Goal: Information Seeking & Learning: Learn about a topic

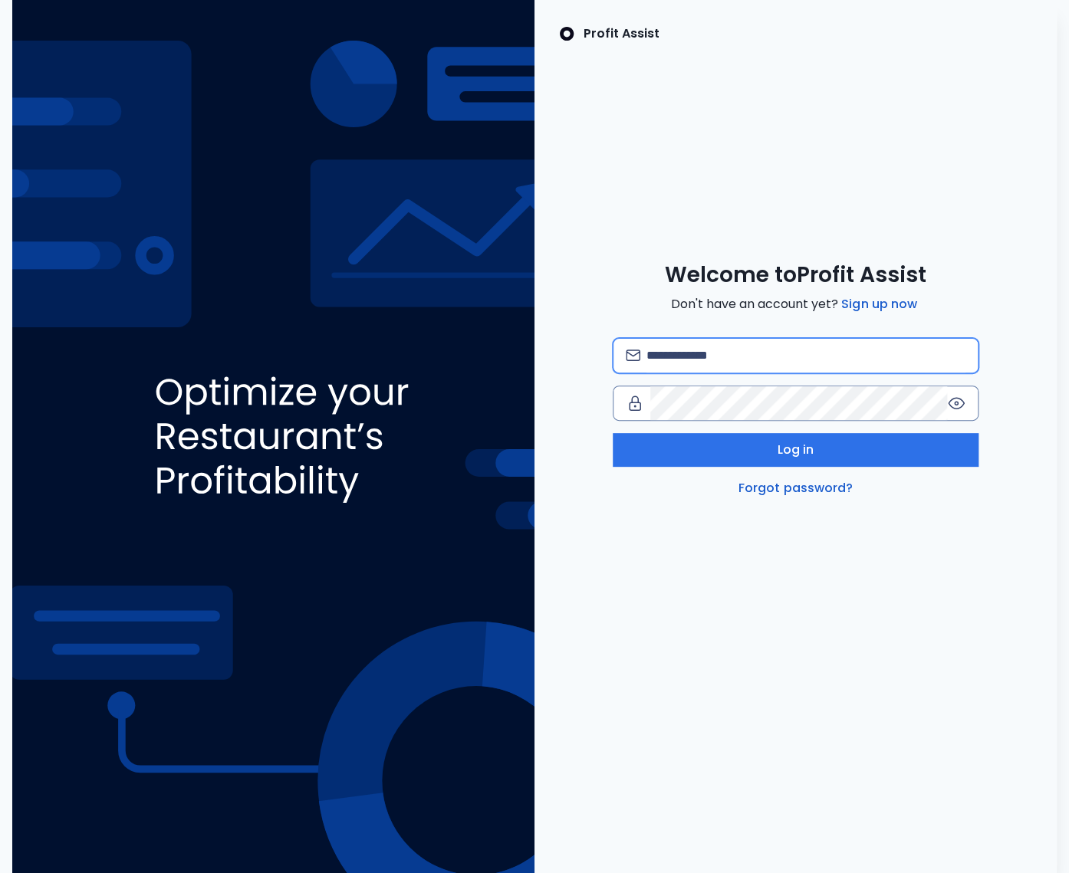
click at [687, 355] on input "email" at bounding box center [805, 356] width 319 height 34
type input "**********"
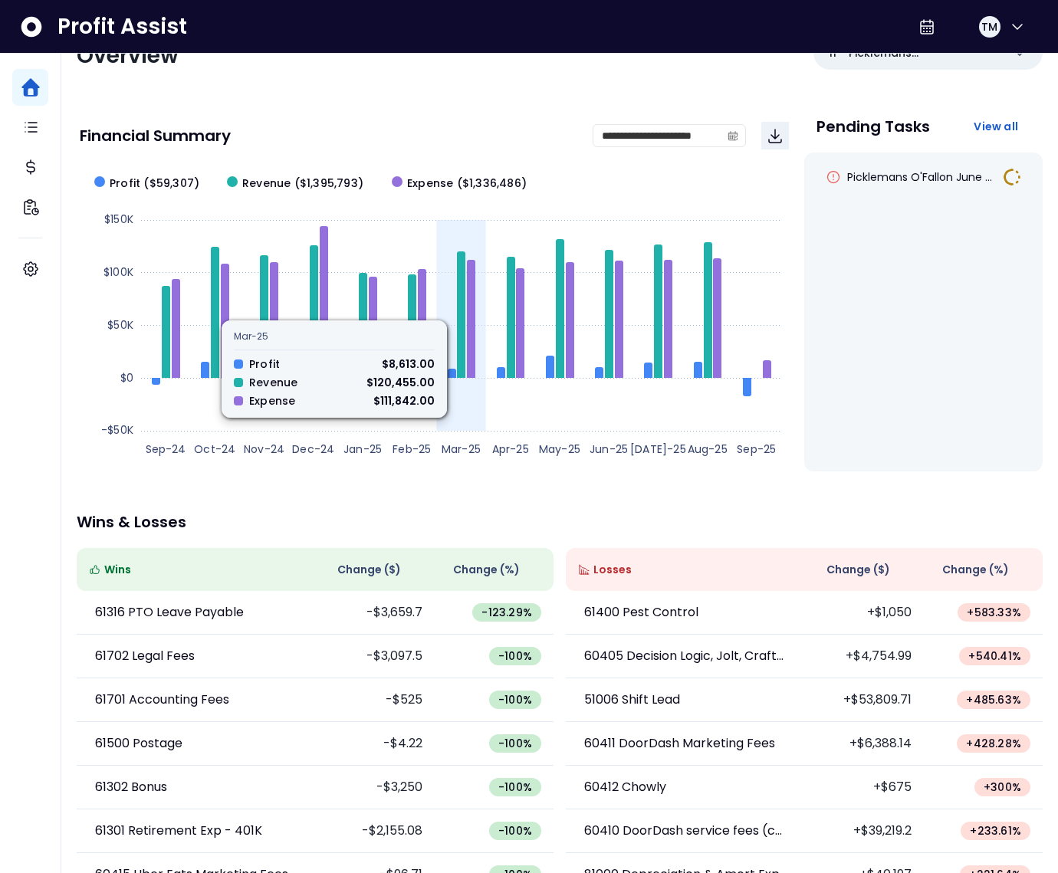
scroll to position [87, 0]
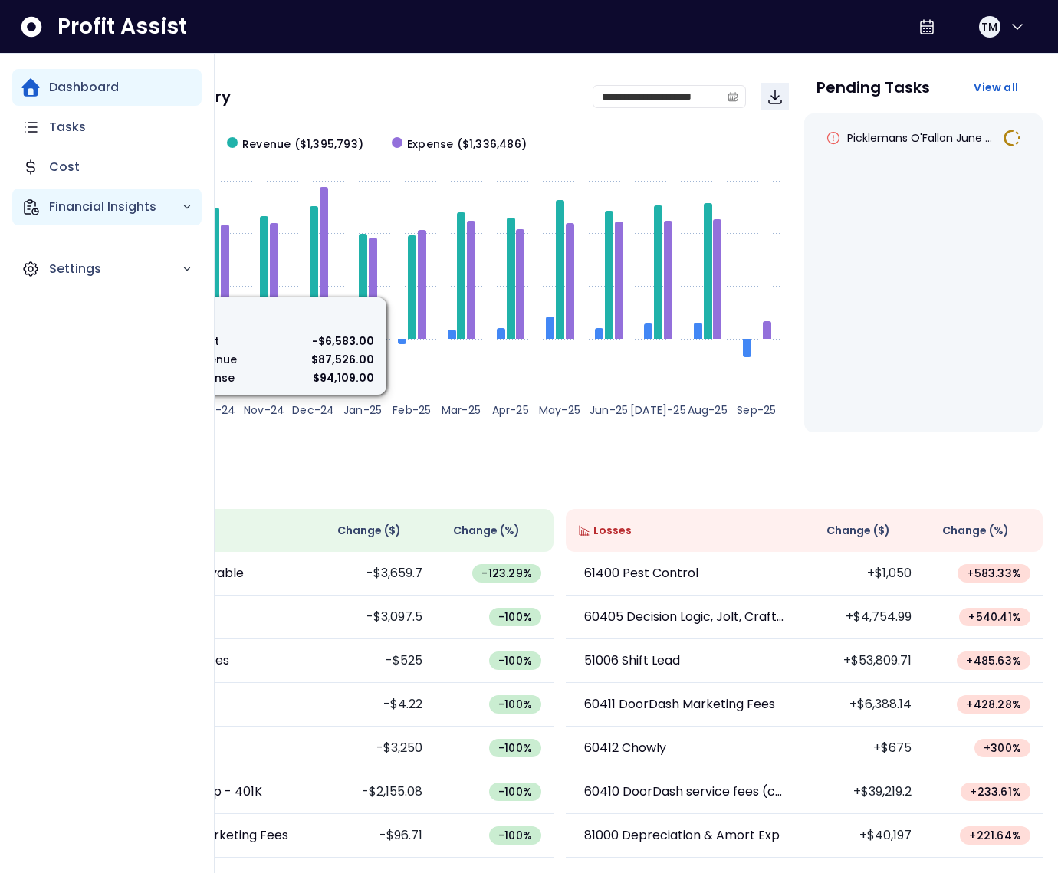
click at [31, 209] on icon "Main navigation" at bounding box center [30, 207] width 18 height 18
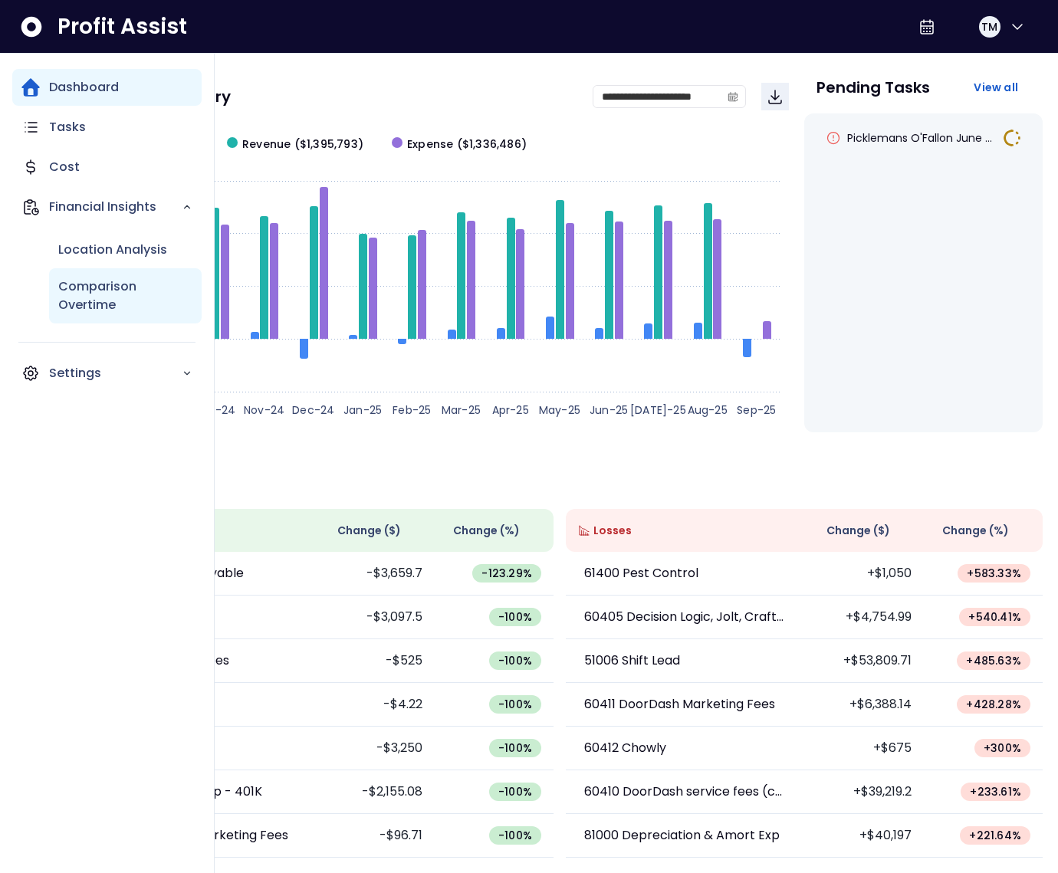
click at [113, 301] on p "Comparison Overtime" at bounding box center [125, 296] width 134 height 37
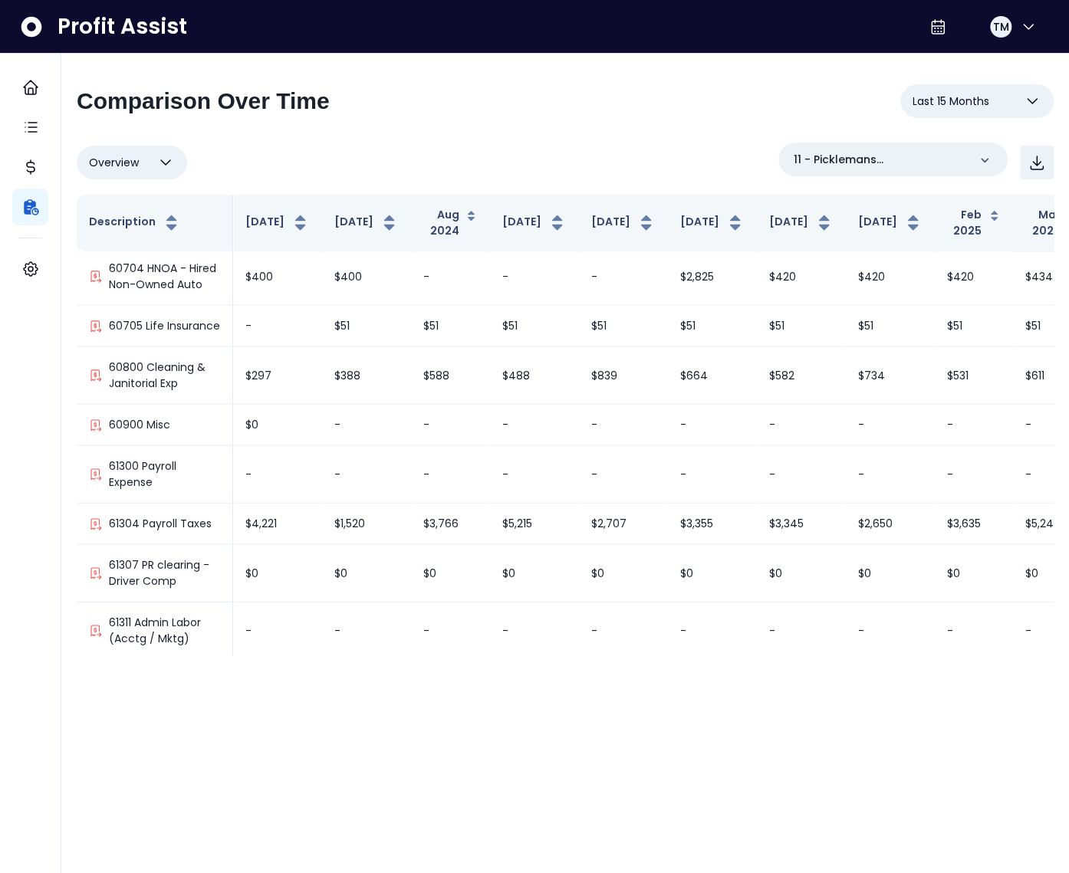
scroll to position [1748, 0]
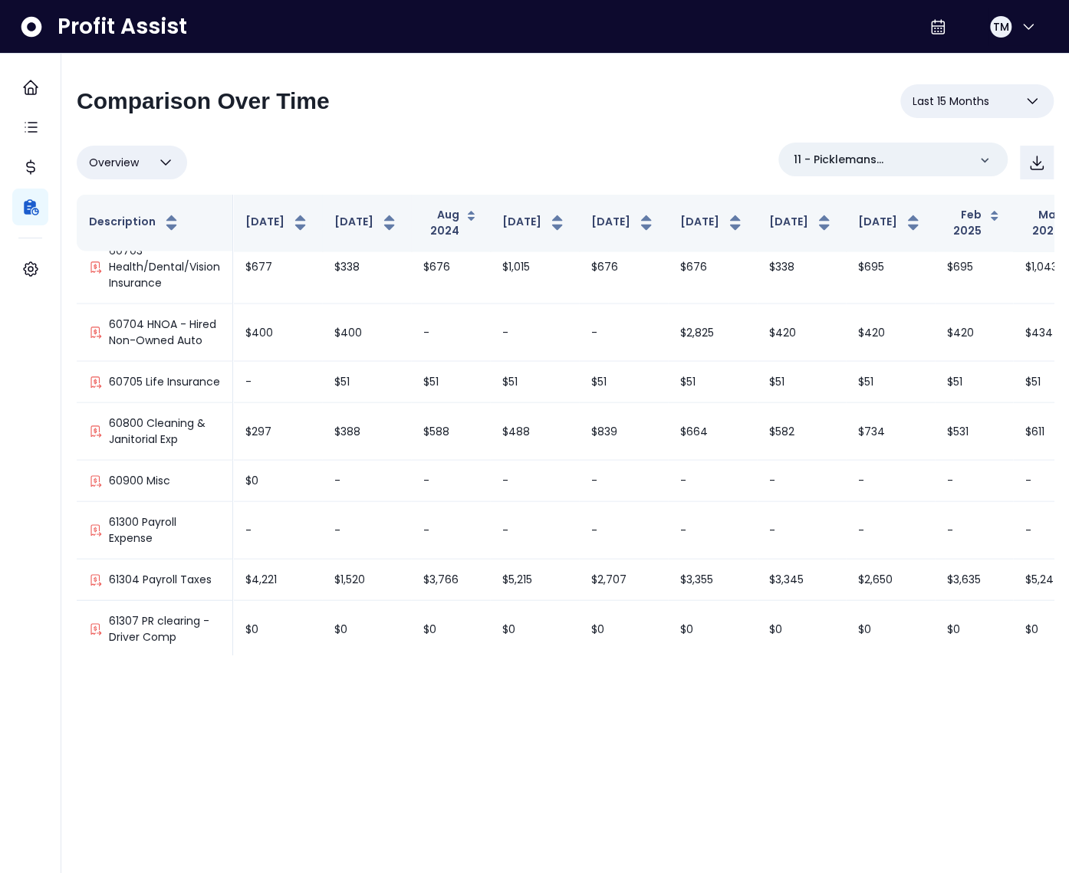
click at [896, 670] on html "**********" at bounding box center [534, 335] width 1069 height 670
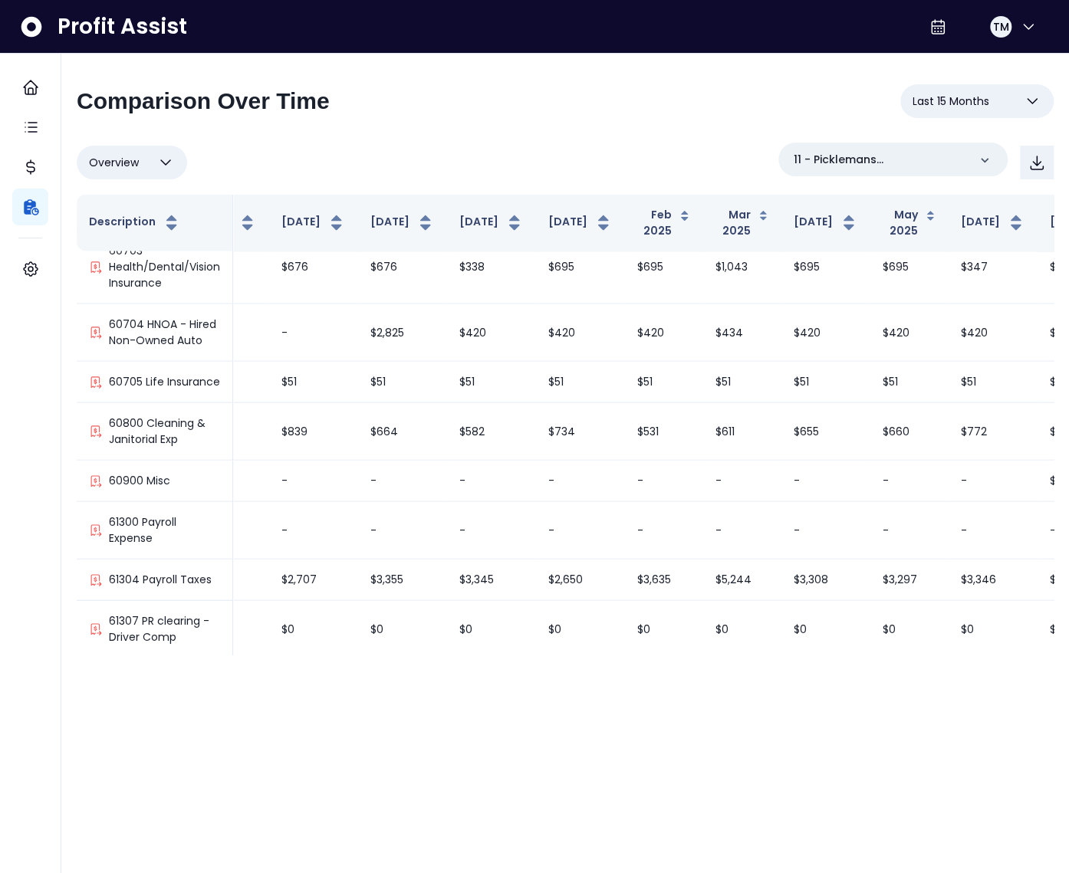
scroll to position [1748, 407]
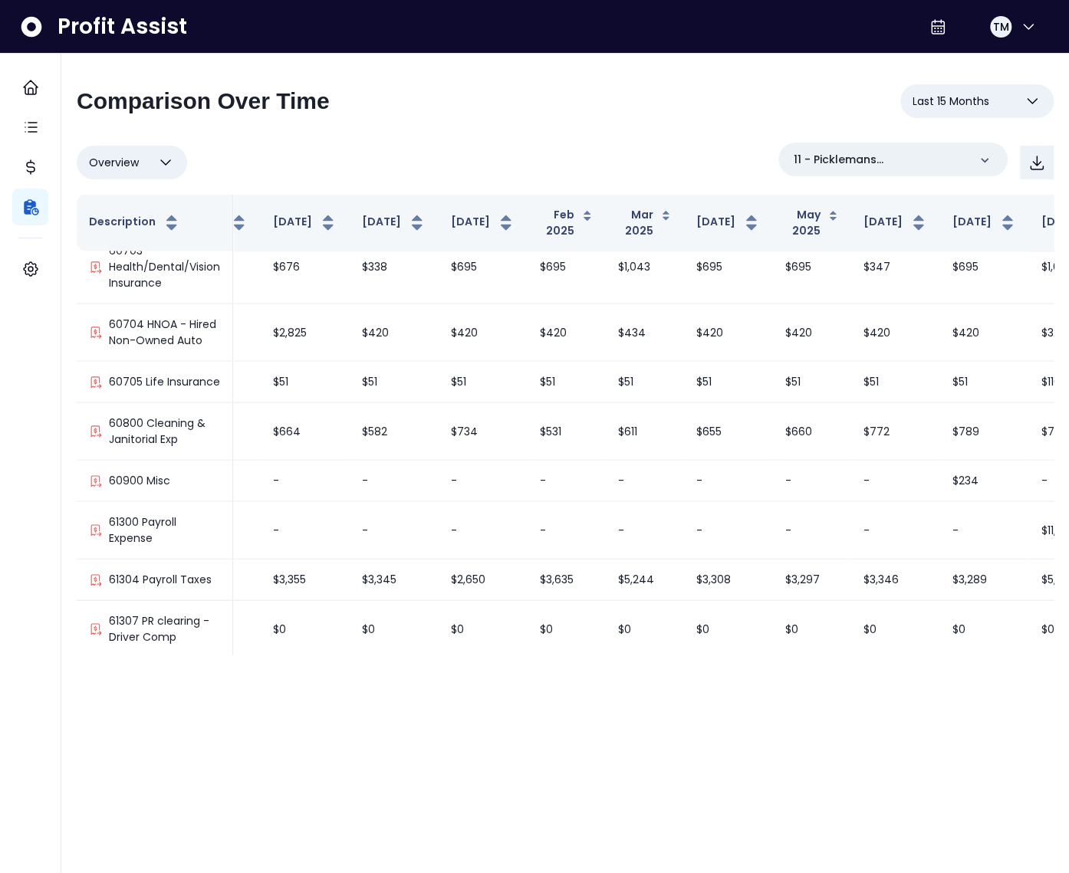
click at [778, 51] on div "Profit Assist TM" at bounding box center [534, 27] width 1069 height 54
click at [1005, 26] on div "TM" at bounding box center [1000, 27] width 25 height 25
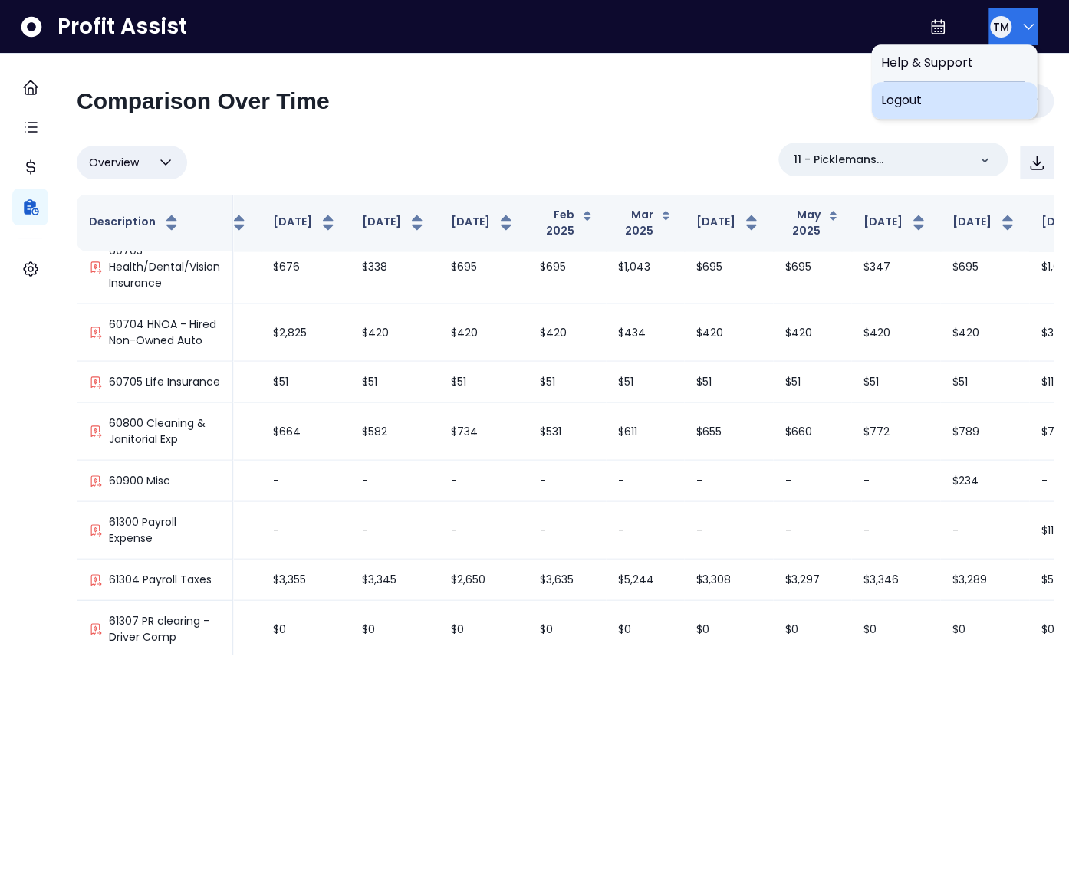
click at [937, 106] on span "Logout" at bounding box center [953, 100] width 147 height 18
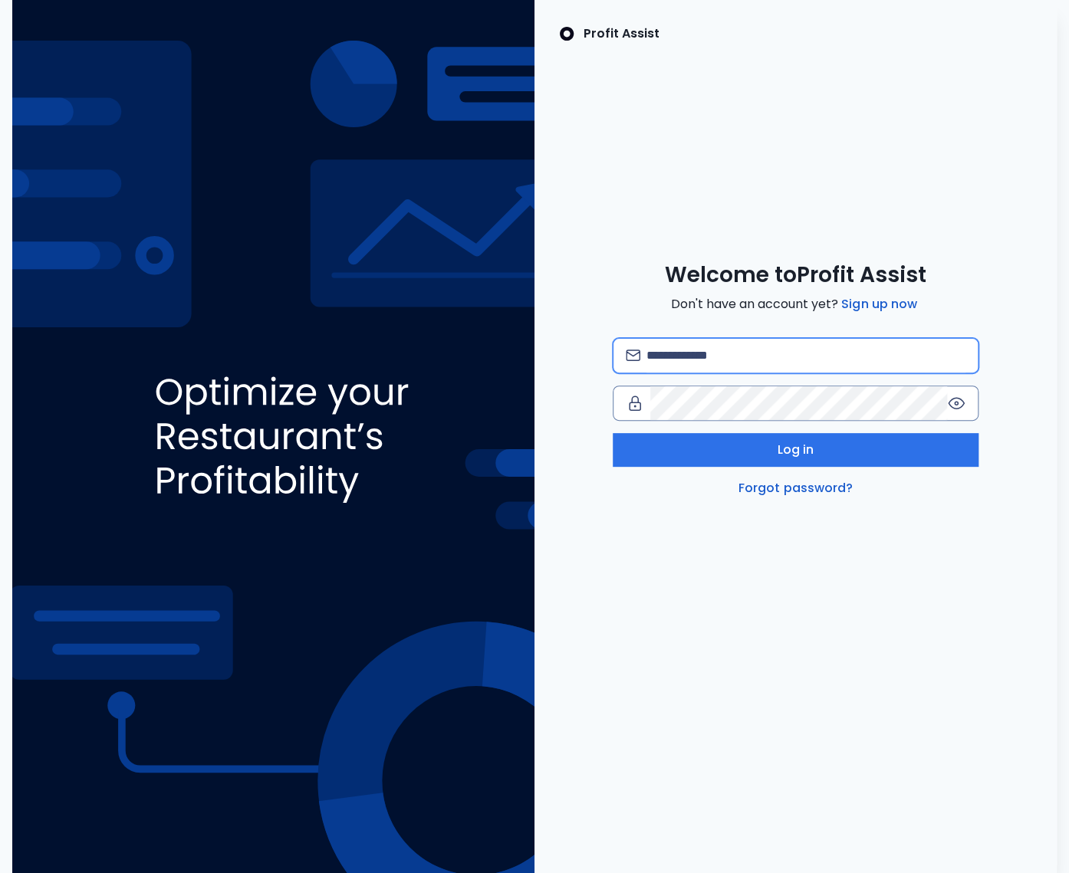
click at [690, 357] on input "email" at bounding box center [805, 356] width 319 height 34
type input "**********"
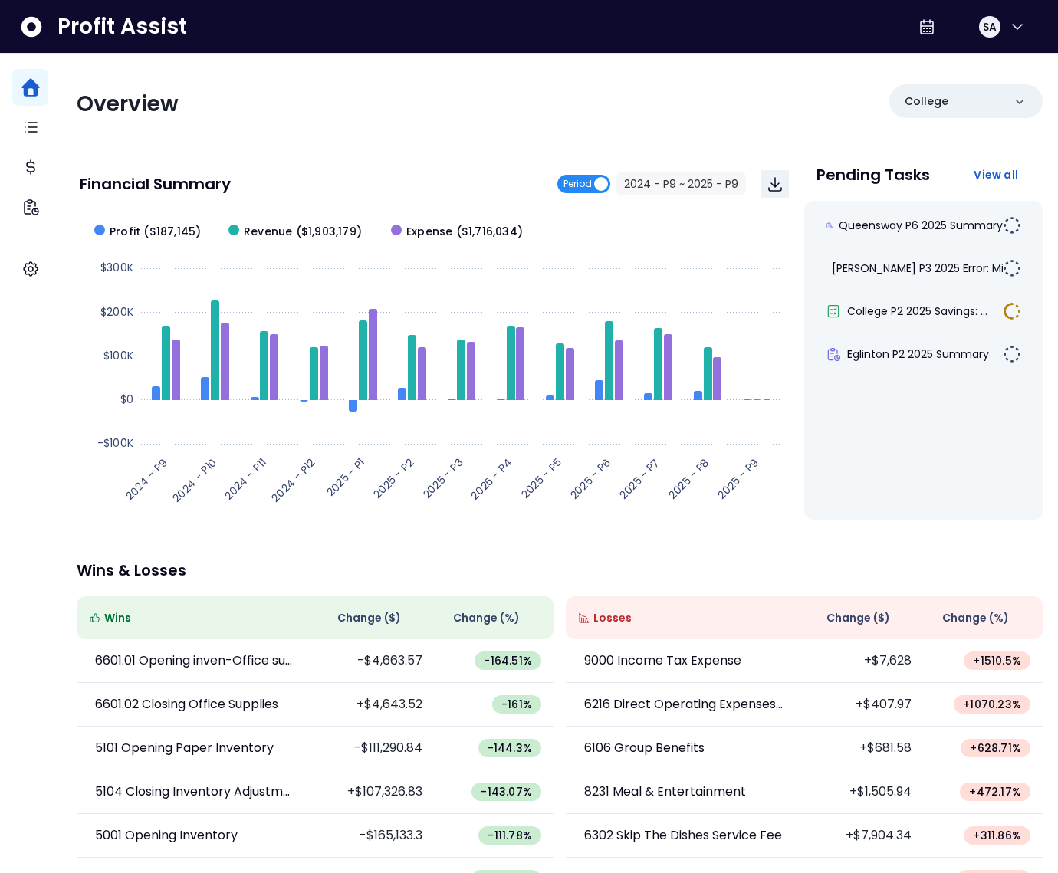
click at [601, 182] on span "Period" at bounding box center [583, 184] width 53 height 18
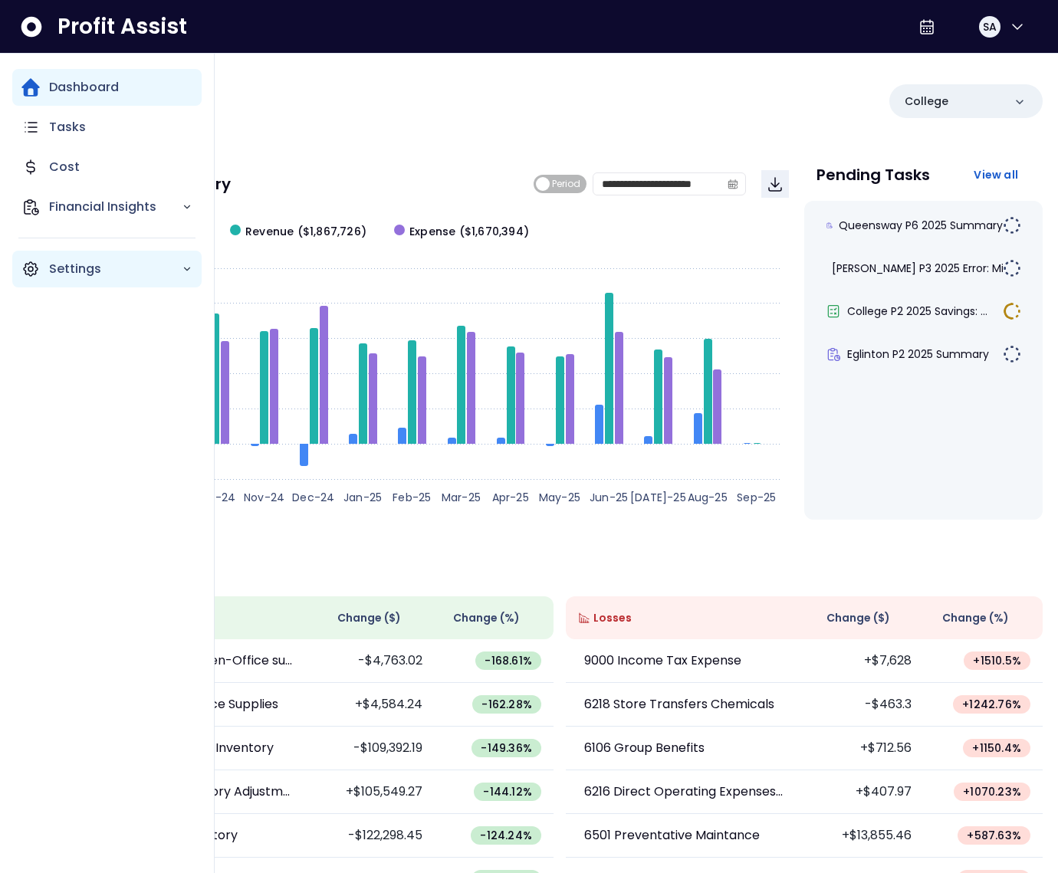
click at [46, 268] on div "Settings" at bounding box center [106, 269] width 189 height 37
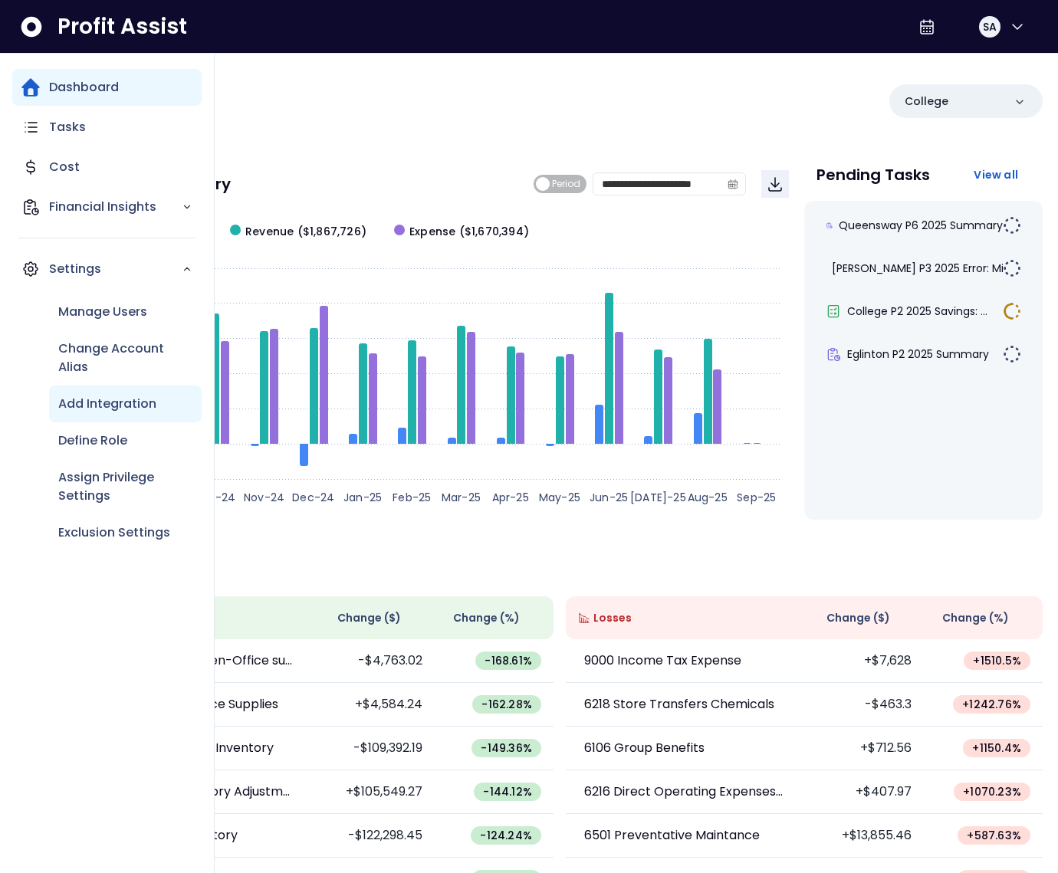
click at [108, 395] on p "Add Integration" at bounding box center [107, 404] width 98 height 18
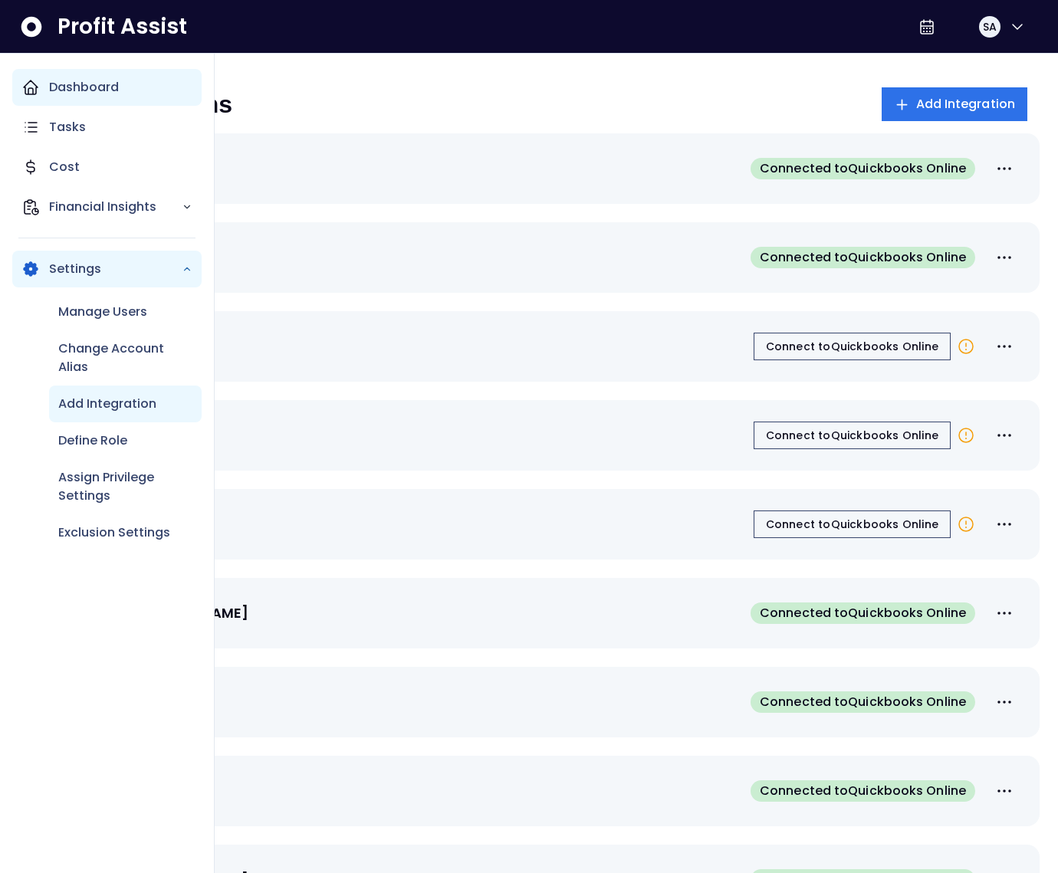
click at [91, 73] on div "Dashboard" at bounding box center [106, 87] width 189 height 37
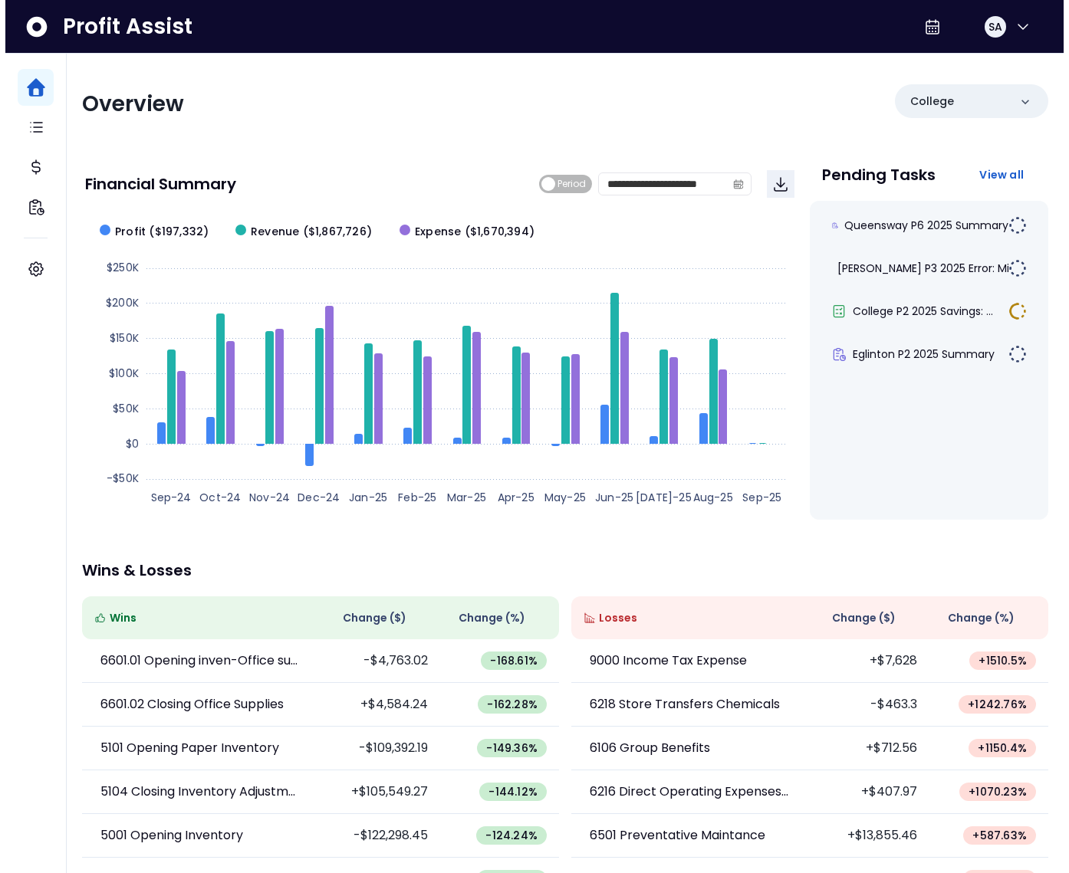
scroll to position [2, 0]
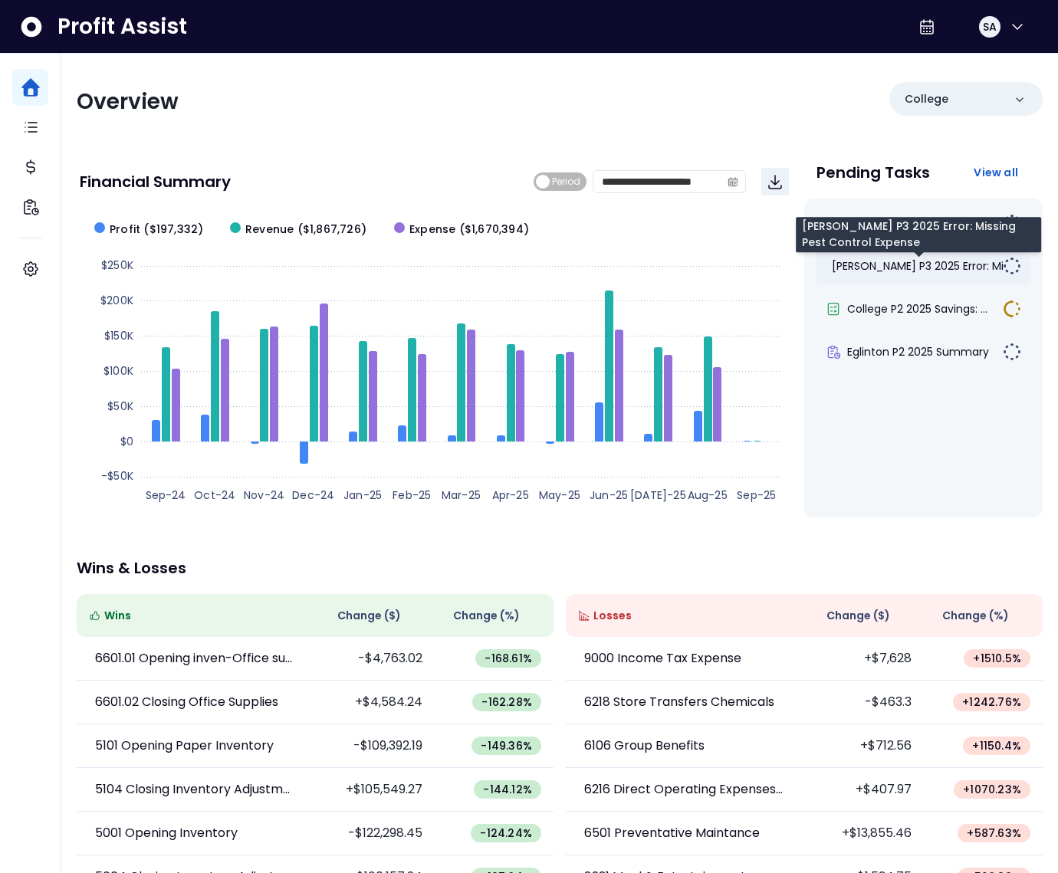
click at [873, 268] on span "[PERSON_NAME] P3 2025 Error: Mis..." at bounding box center [924, 265] width 184 height 15
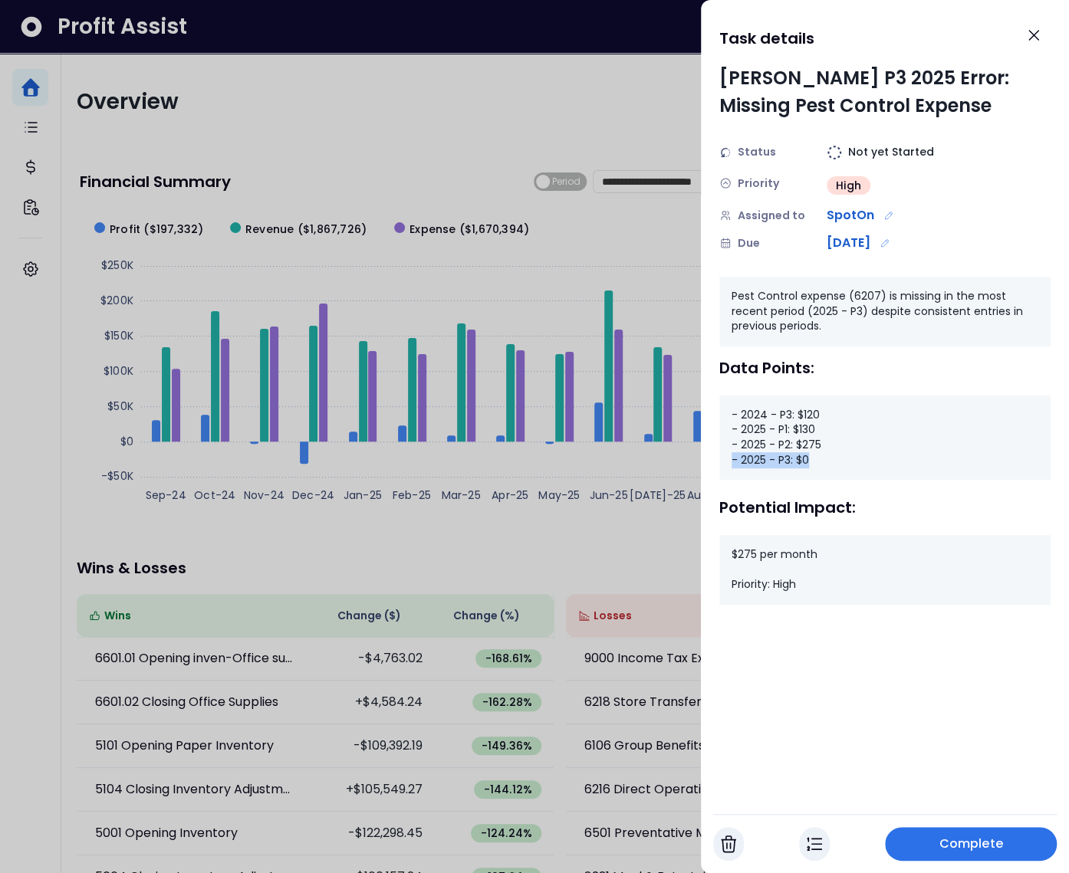
drag, startPoint x: 817, startPoint y: 464, endPoint x: 718, endPoint y: 462, distance: 98.9
click at [719, 462] on div "- 2024 - P3: $120 - 2025 - P1: $130 - 2025 - P2: $275 - 2025 - P3: $0" at bounding box center [884, 438] width 331 height 84
click at [1036, 32] on icon "Close" at bounding box center [1033, 35] width 9 height 9
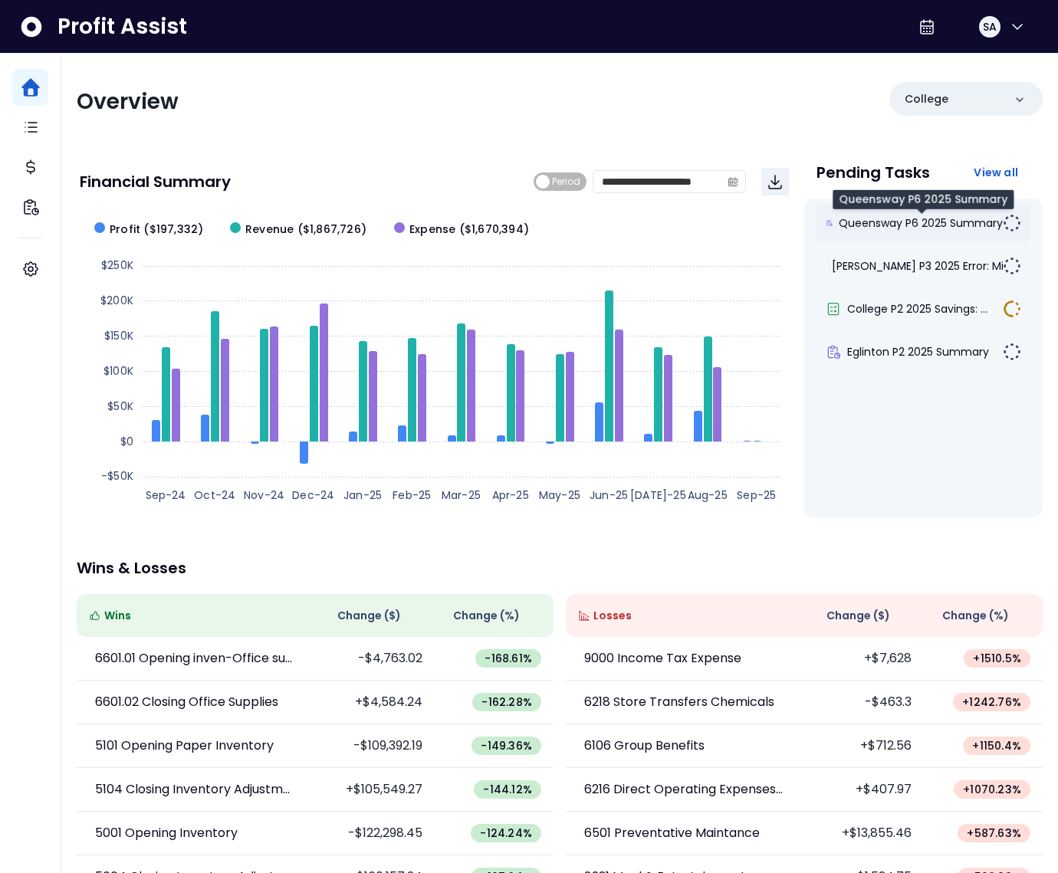
click at [929, 216] on span "Queensway P6 2025 Summary" at bounding box center [921, 222] width 164 height 15
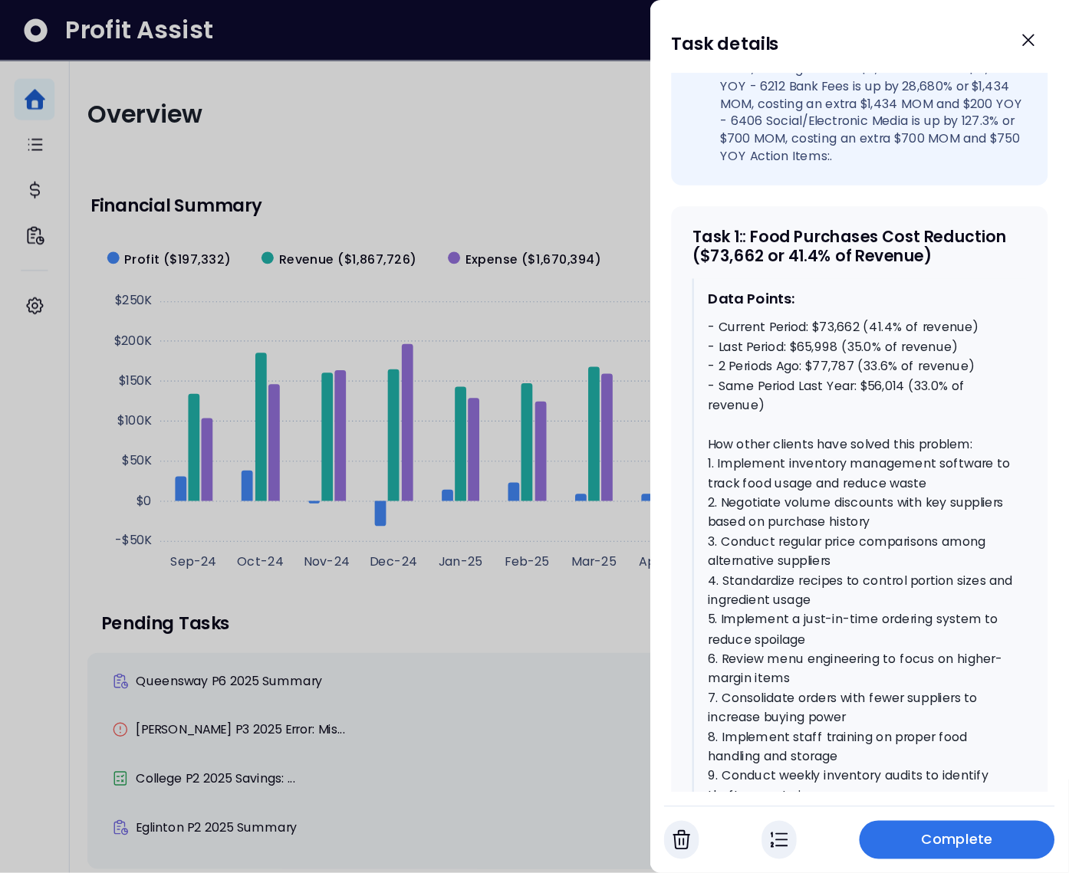
scroll to position [559, 0]
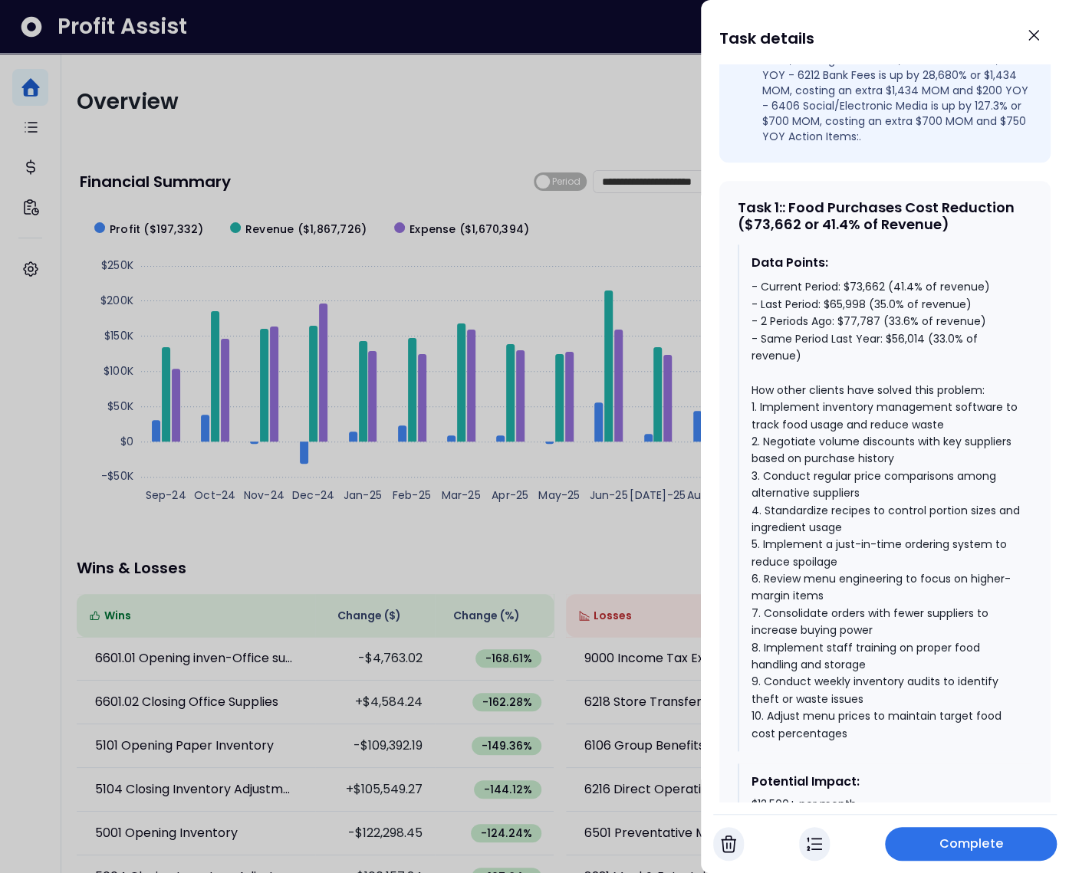
click at [889, 337] on div "- Current Period: $73,662 (41.4% of revenue) - Last Period: $65,998 (35.0% of r…" at bounding box center [885, 510] width 268 height 464
click at [886, 320] on div "- Current Period: $73,662 (41.4% of revenue) - Last Period: $65,998 (35.0% of r…" at bounding box center [885, 510] width 268 height 464
click at [901, 301] on div "- Current Period: $73,662 (41.4% of revenue) - Last Period: $65,998 (35.0% of r…" at bounding box center [885, 510] width 268 height 464
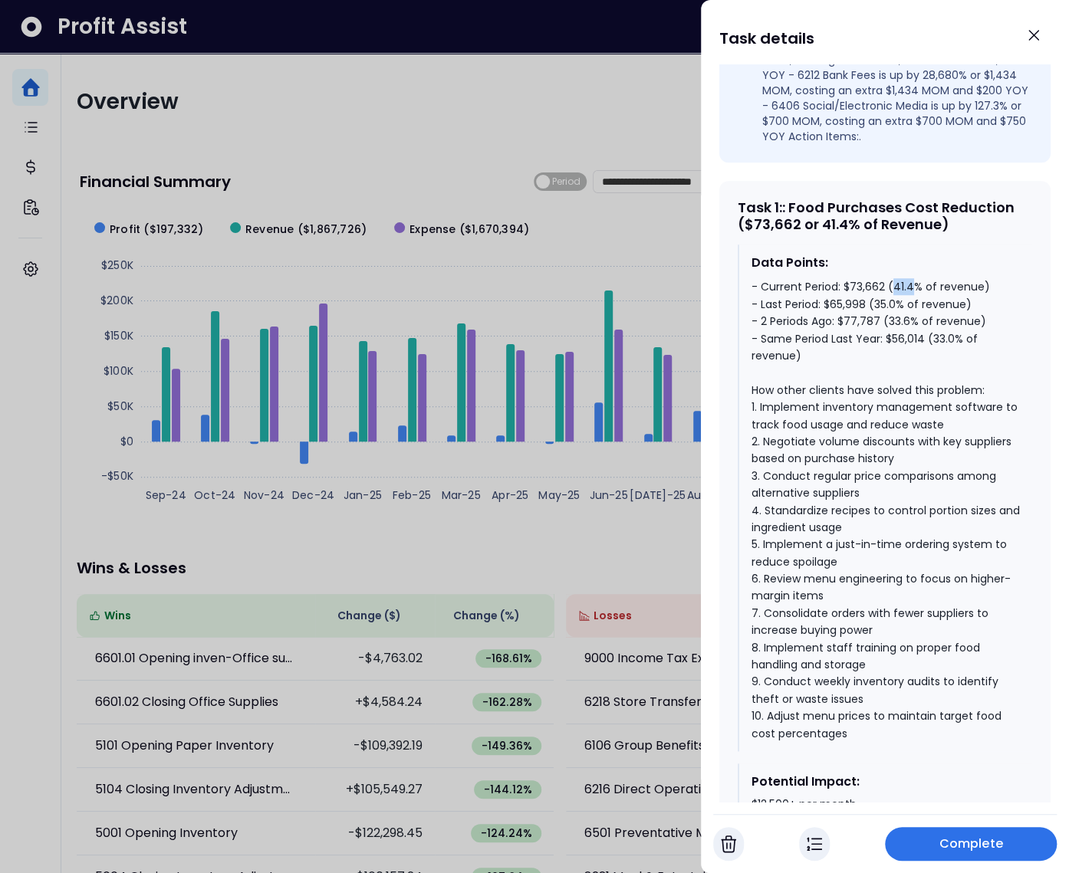
click at [901, 301] on div "- Current Period: $73,662 (41.4% of revenue) - Last Period: $65,998 (35.0% of r…" at bounding box center [885, 510] width 268 height 464
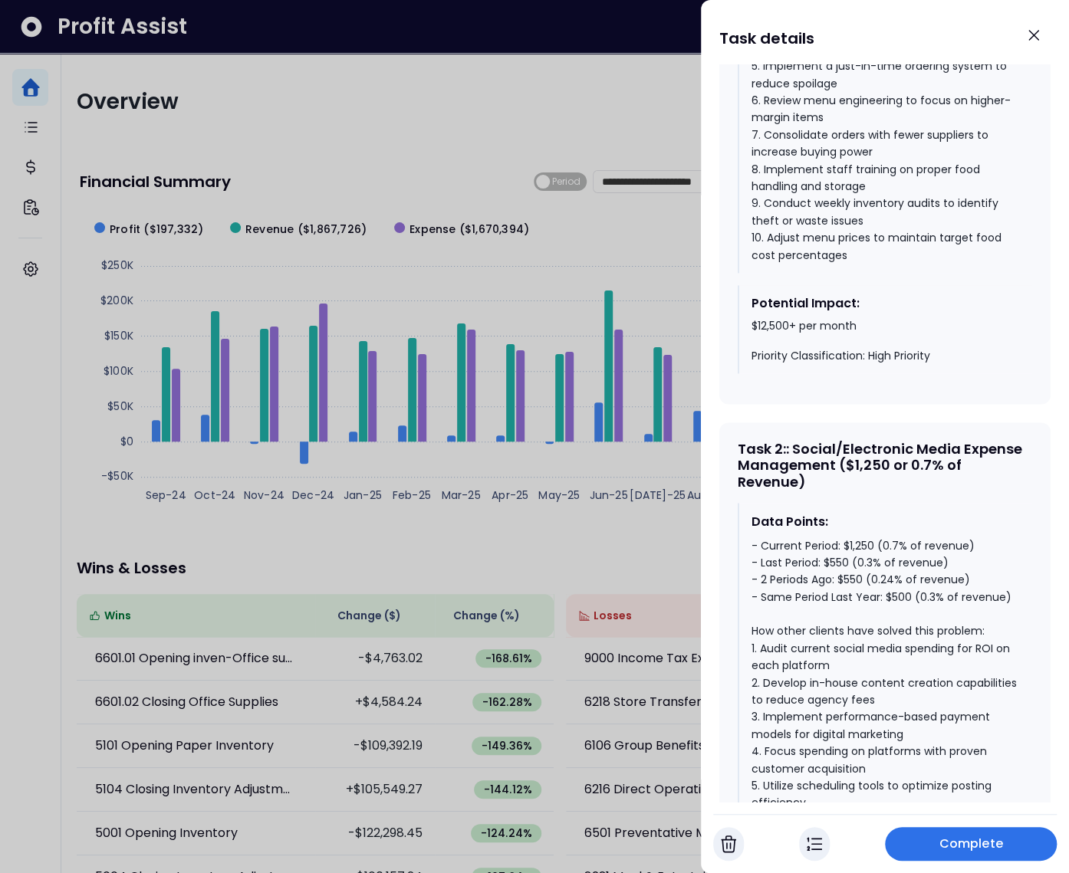
scroll to position [1050, 0]
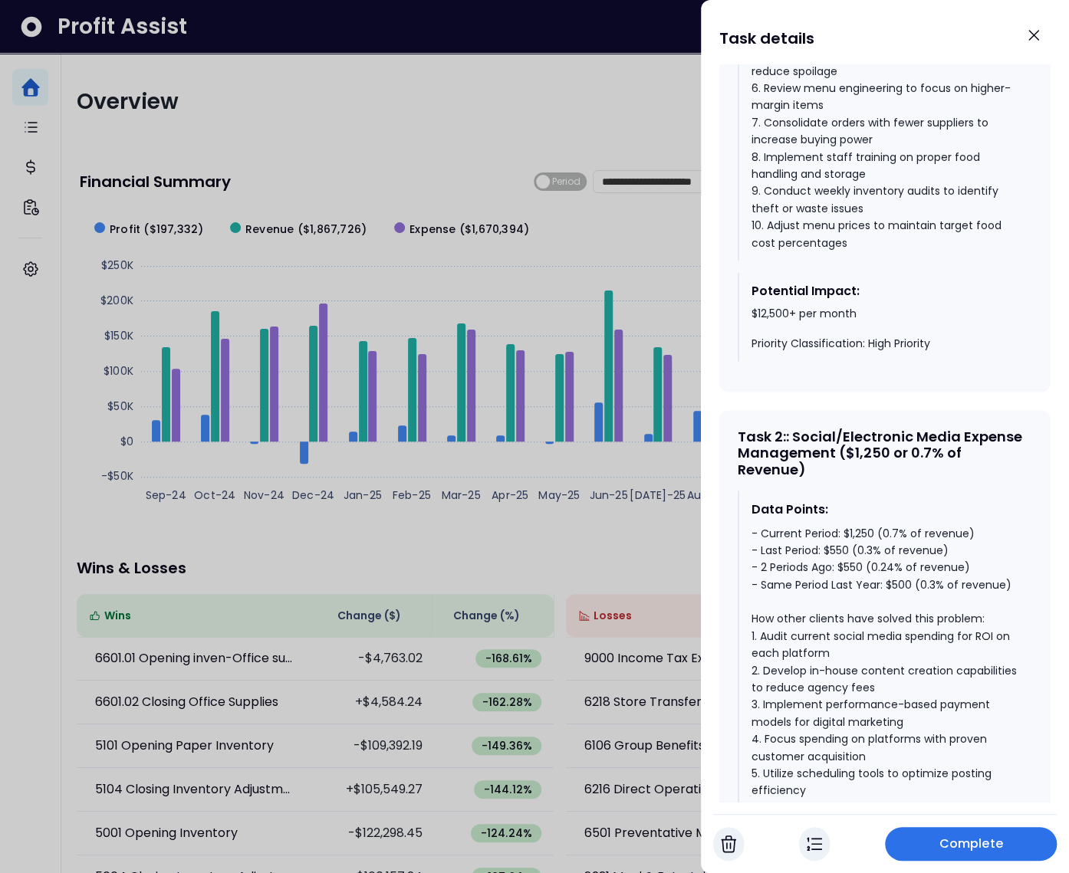
click at [905, 601] on div "- Current Period: $1,250 (0.7% of revenue) - Last Period: $550 (0.3% of revenue…" at bounding box center [885, 738] width 268 height 429
click at [850, 585] on div "- Current Period: $1,250 (0.7% of revenue) - Last Period: $550 (0.3% of revenue…" at bounding box center [885, 738] width 268 height 429
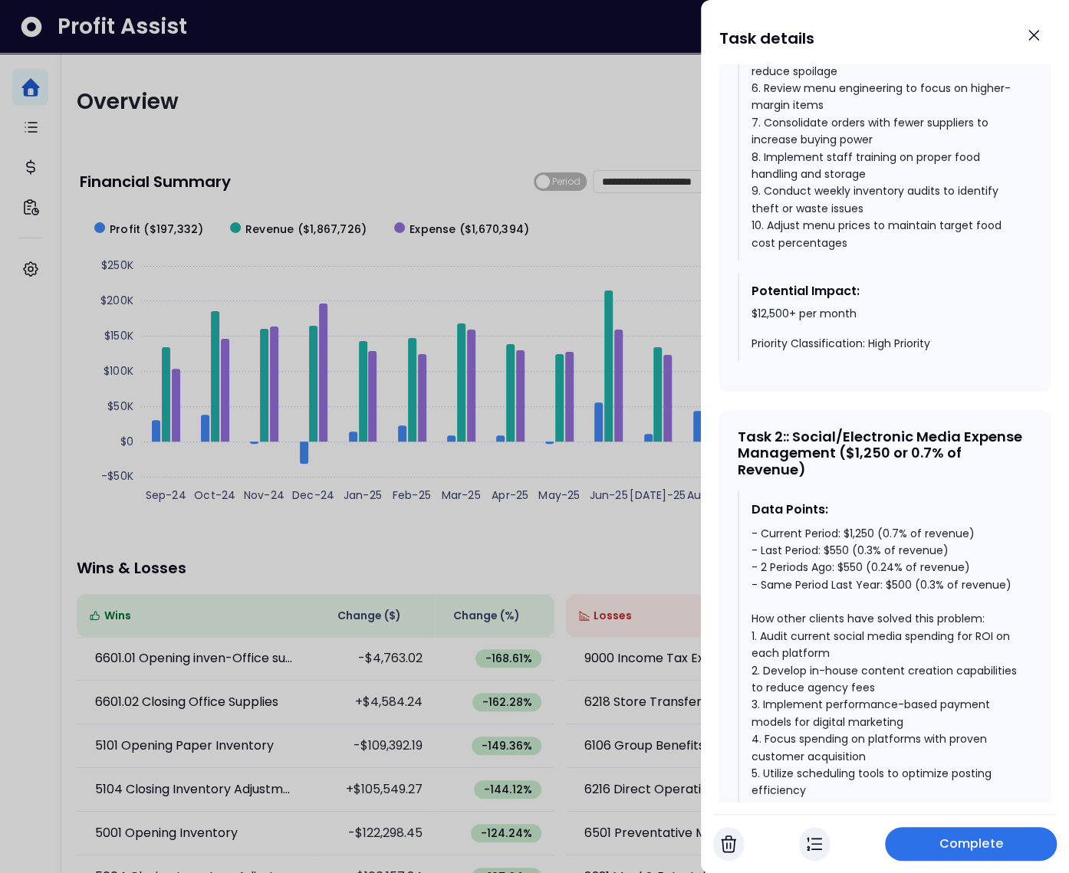
click at [858, 544] on div "- Current Period: $1,250 (0.7% of revenue) - Last Period: $550 (0.3% of revenue…" at bounding box center [885, 738] width 268 height 429
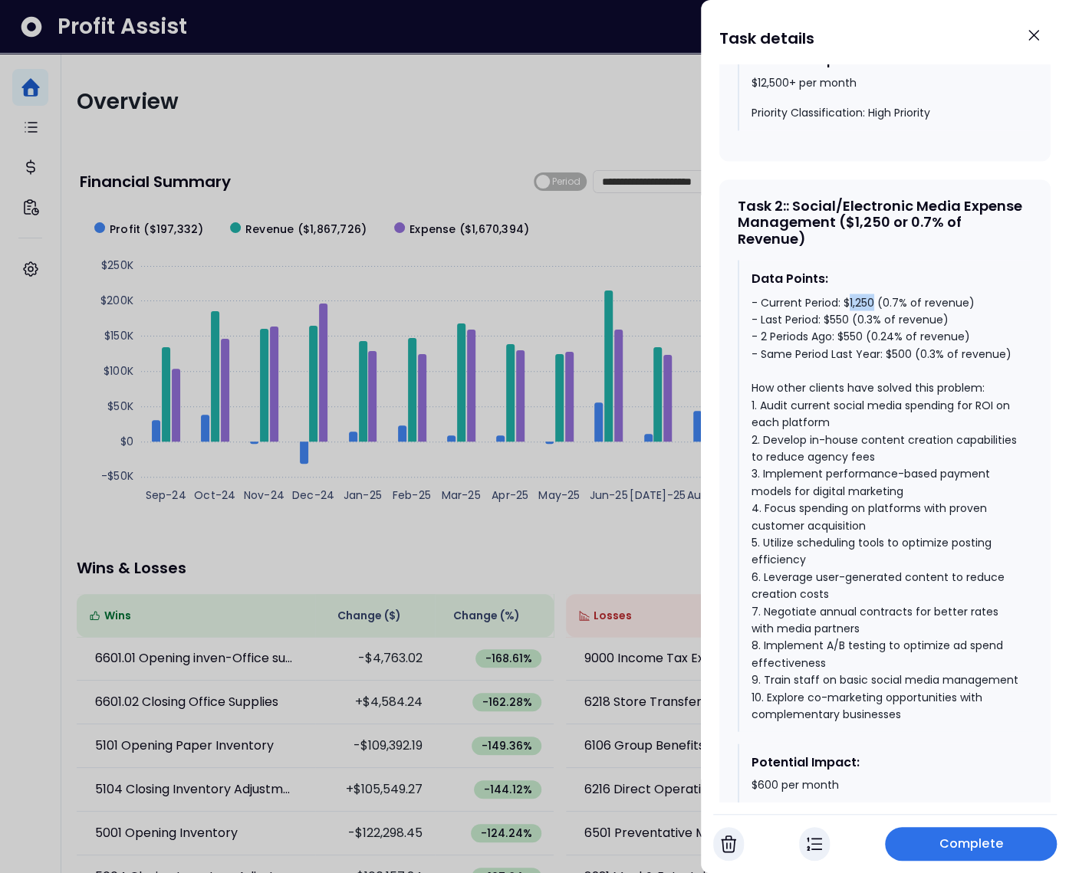
scroll to position [1288, 0]
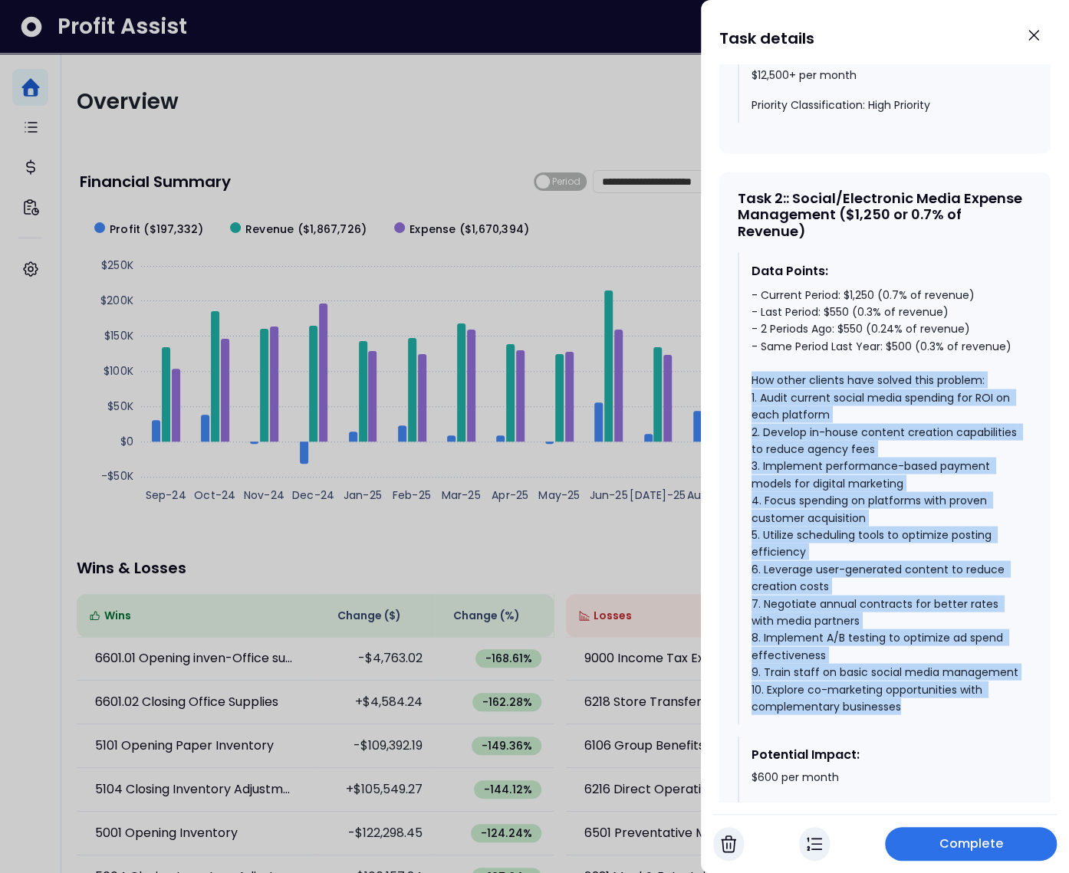
drag, startPoint x: 917, startPoint y: 738, endPoint x: 731, endPoint y: 398, distance: 388.1
click at [731, 398] on div "Task 2 : : Social/Electronic Media Expense Management ($1,250 or 0.7% of Revenu…" at bounding box center [884, 513] width 331 height 683
click at [870, 396] on div "- Current Period: $1,250 (0.7% of revenue) - Last Period: $550 (0.3% of revenue…" at bounding box center [885, 500] width 268 height 429
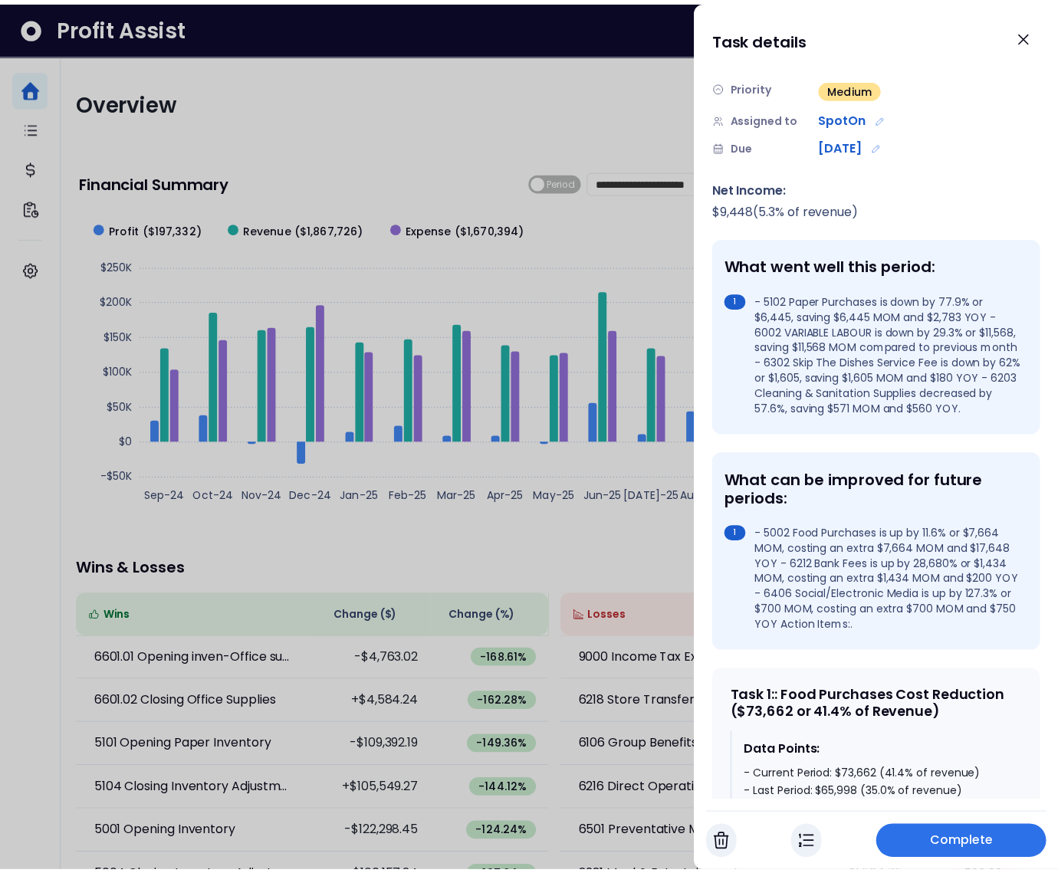
scroll to position [0, 0]
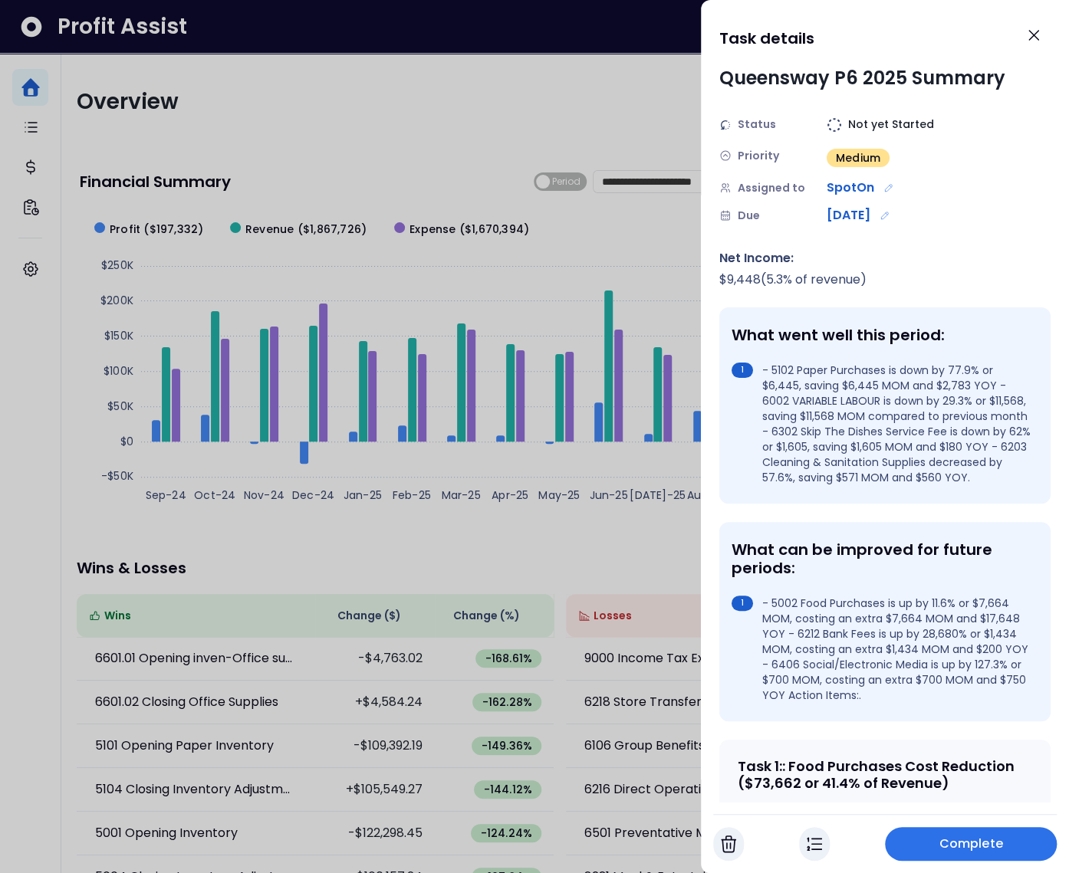
click at [638, 380] on div at bounding box center [534, 436] width 1069 height 873
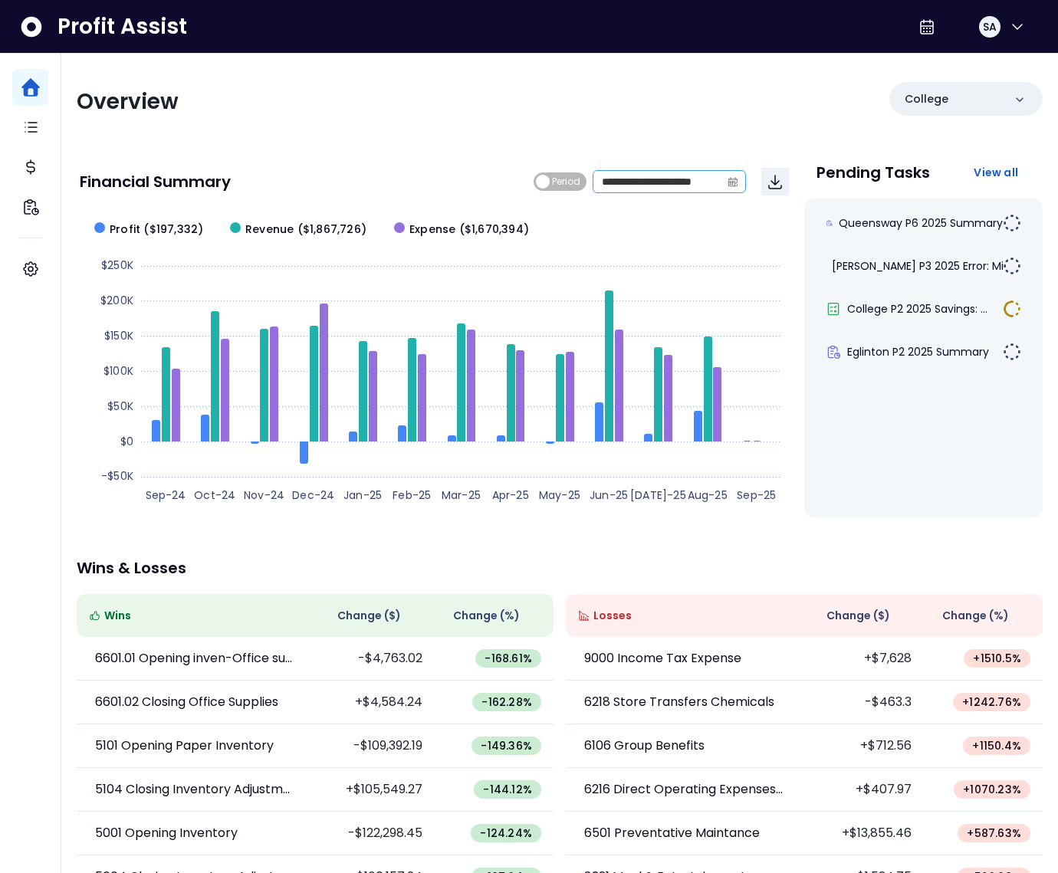
click at [730, 180] on icon "calendar" at bounding box center [733, 181] width 11 height 11
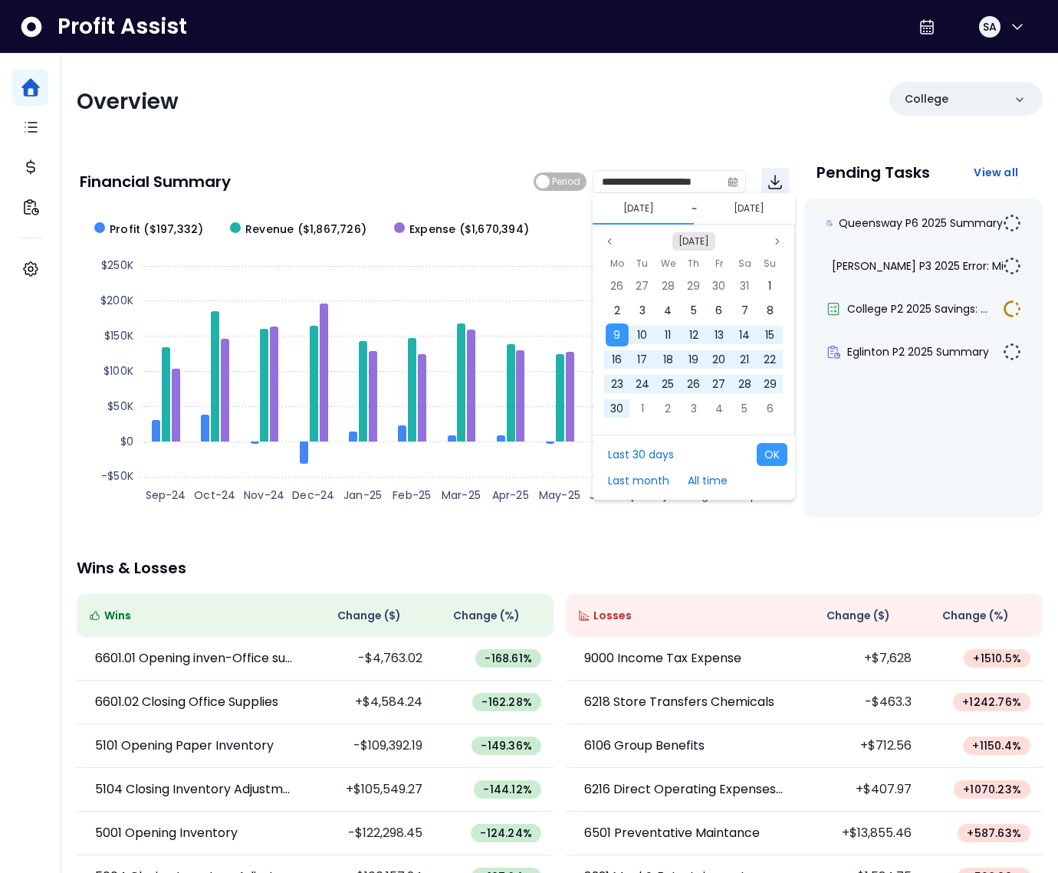
click at [704, 243] on button "[DATE]" at bounding box center [693, 241] width 43 height 18
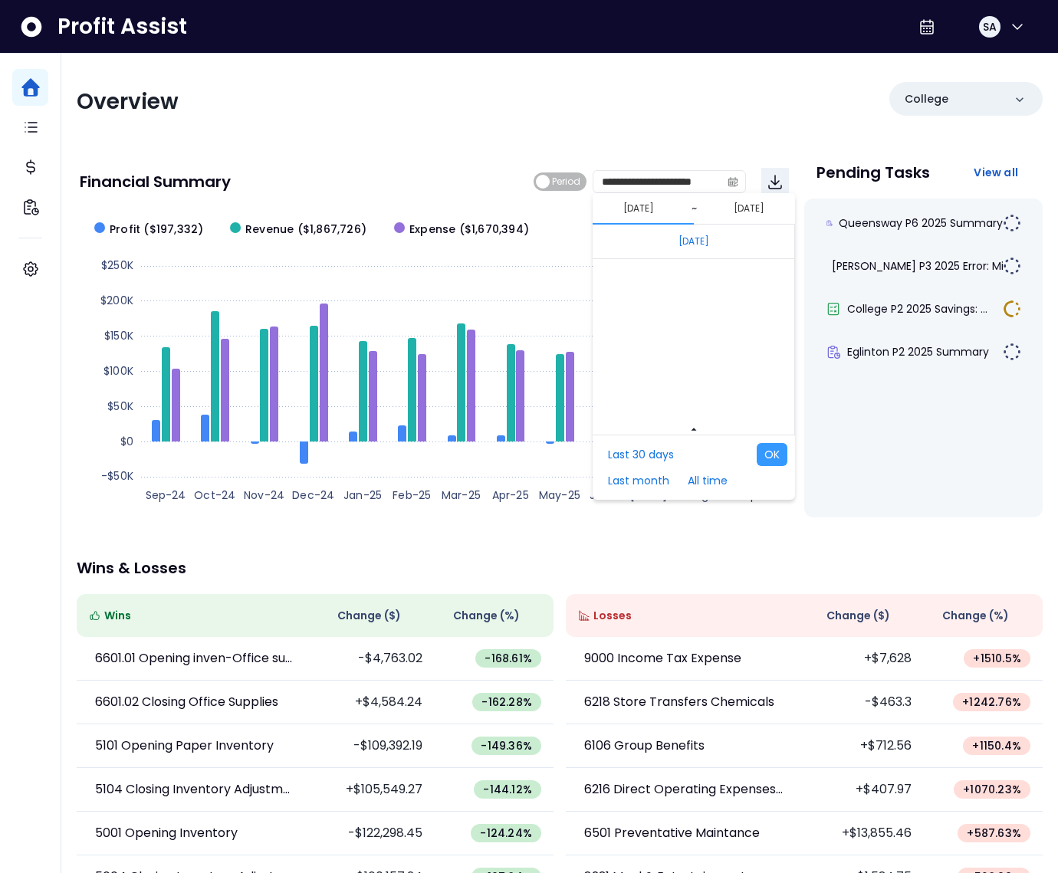
scroll to position [10268, 0]
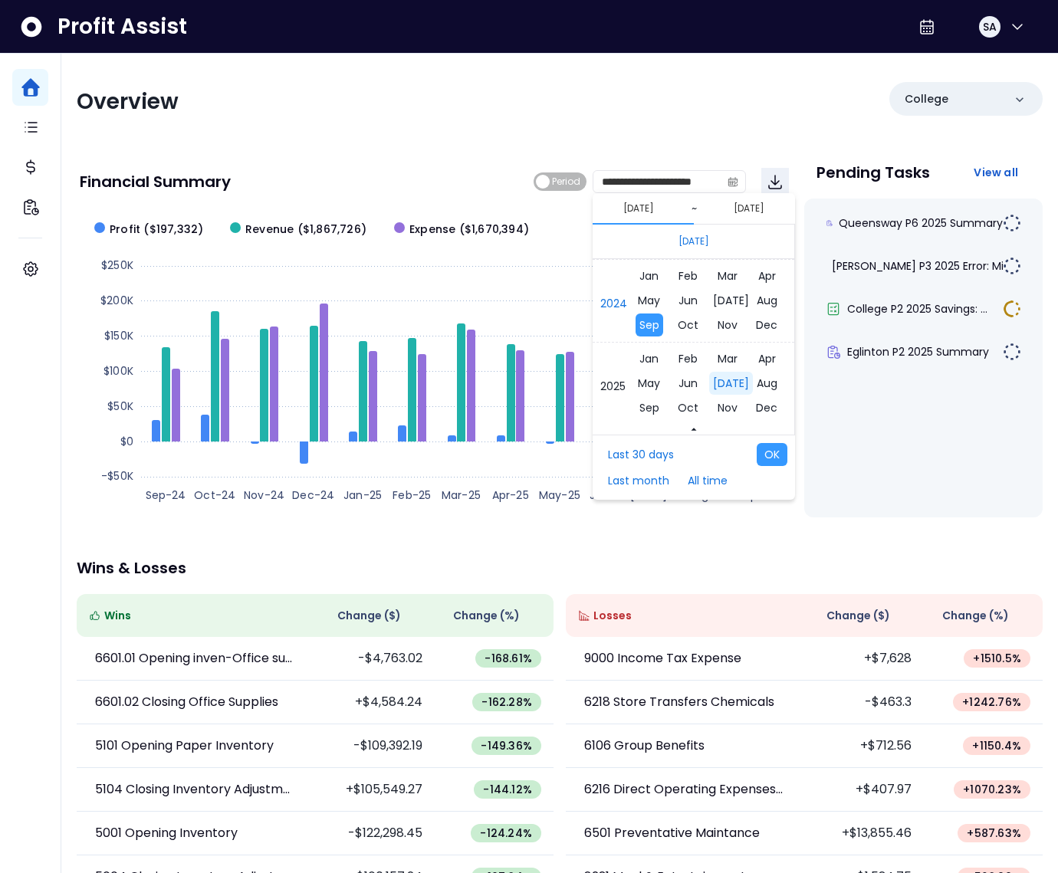
click at [715, 383] on span "[DATE]" at bounding box center [731, 383] width 44 height 23
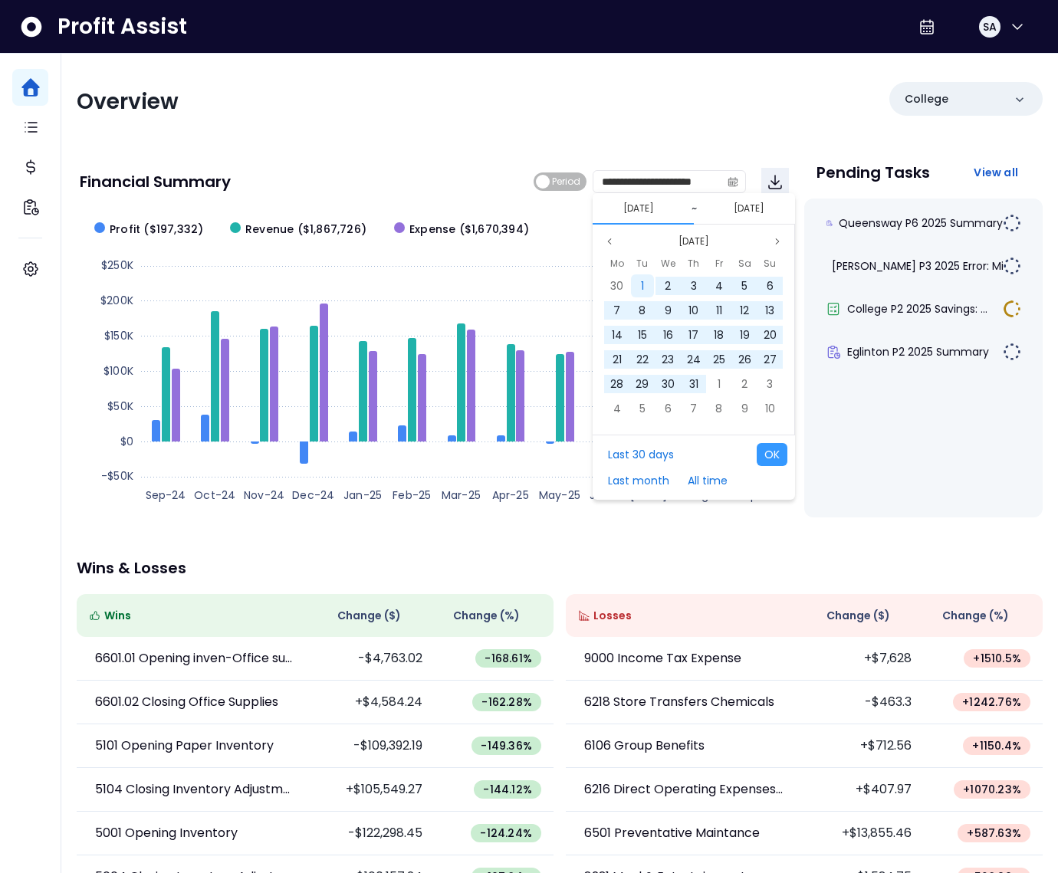
click at [644, 285] on span "1" at bounding box center [642, 285] width 3 height 15
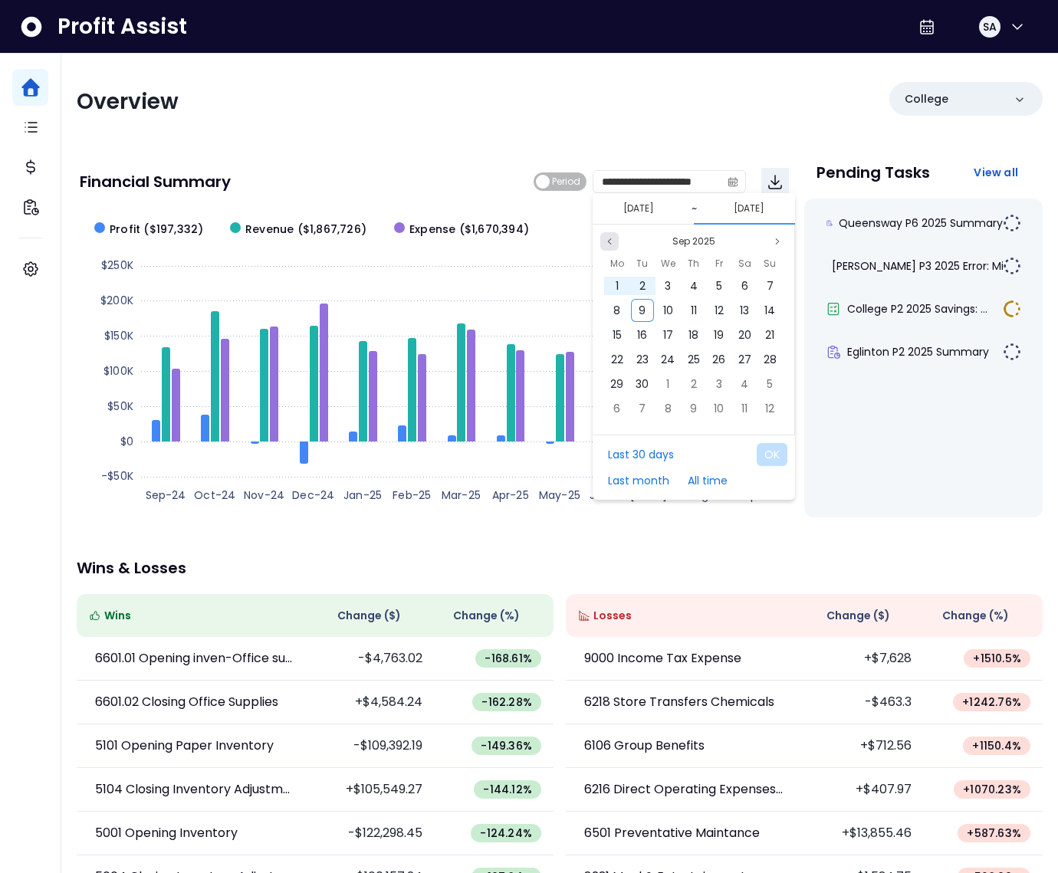
click at [613, 238] on icon "page previous" at bounding box center [609, 241] width 9 height 9
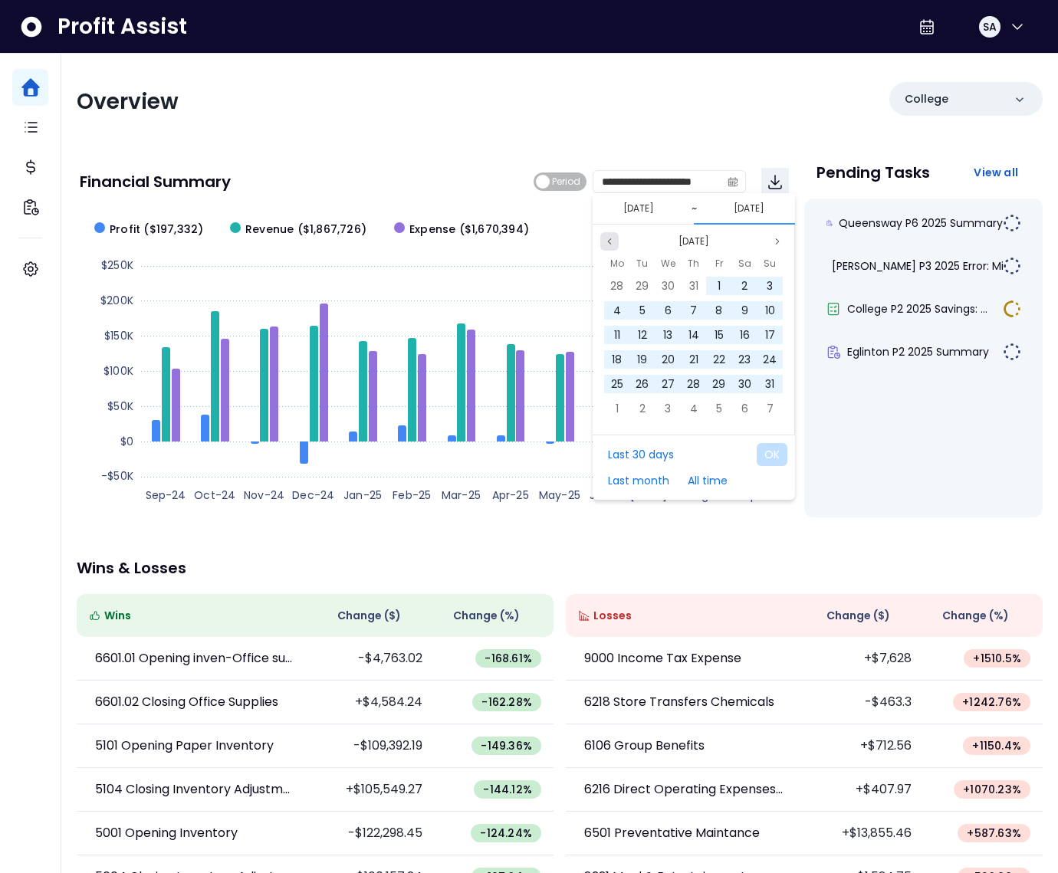
click at [611, 238] on icon "page previous" at bounding box center [609, 241] width 9 height 9
click at [703, 380] on div "31" at bounding box center [693, 384] width 23 height 23
click at [765, 453] on button "OK" at bounding box center [772, 454] width 31 height 23
type input "**********"
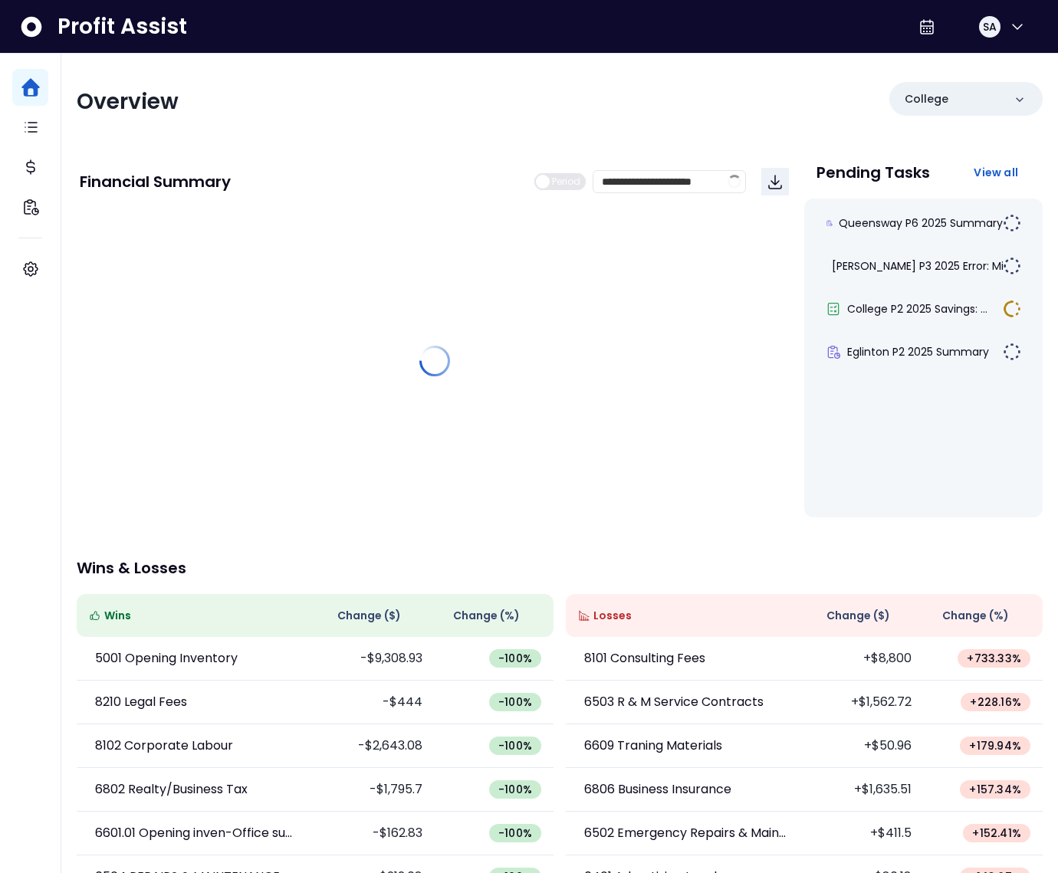
scroll to position [0, 0]
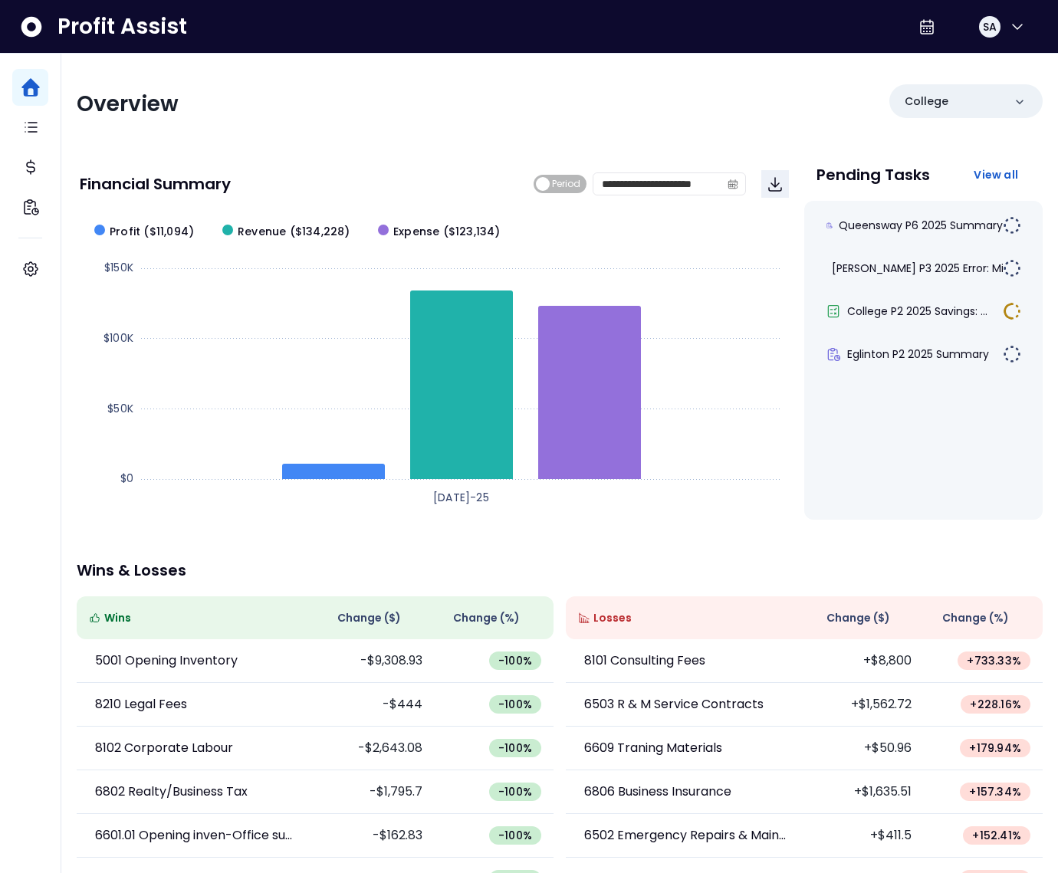
click at [863, 611] on span "Change ( $ )" at bounding box center [859, 618] width 64 height 16
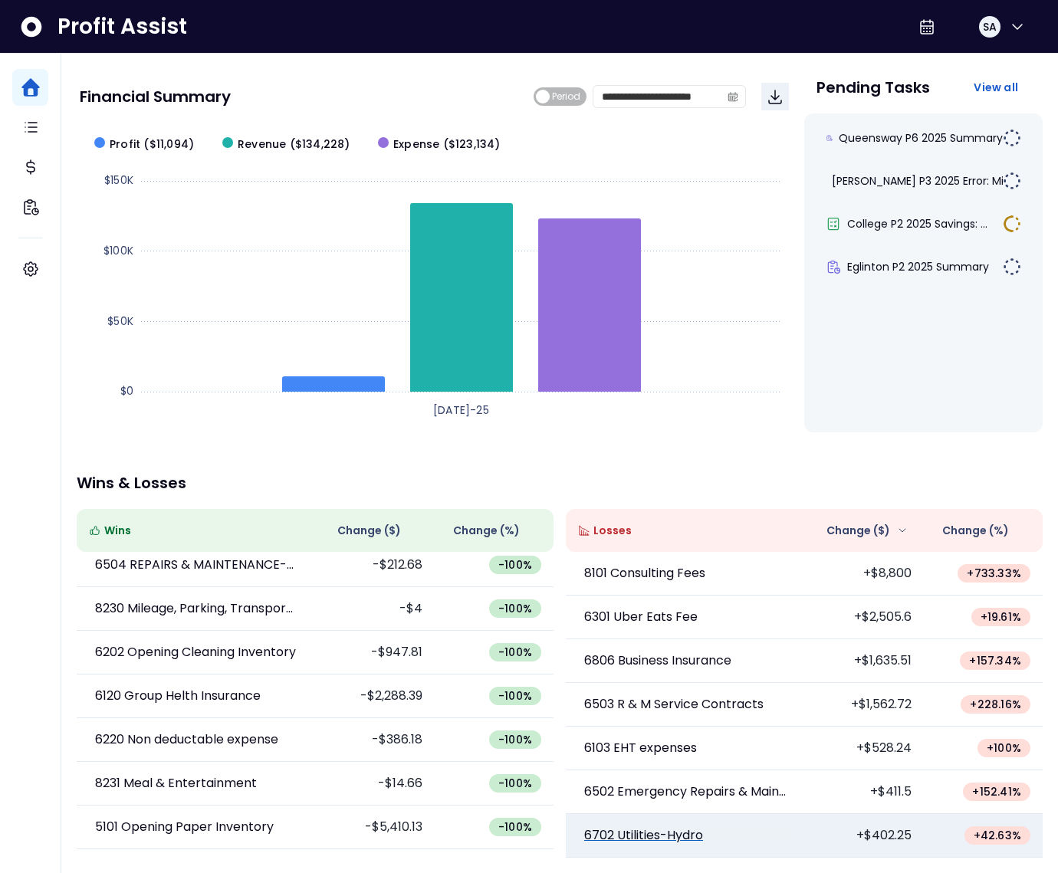
click at [687, 837] on p "6702 Utilities-Hydro" at bounding box center [643, 836] width 119 height 18
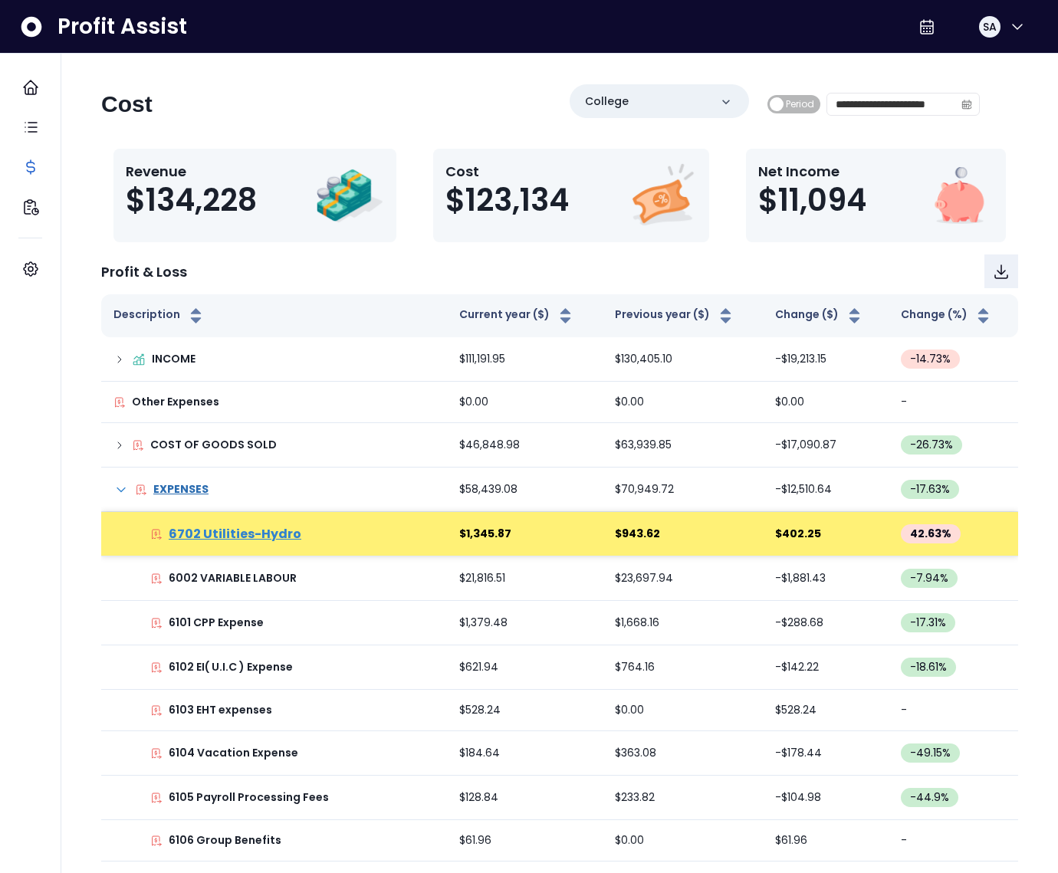
click at [227, 537] on p "6702 Utilities-Hydro" at bounding box center [235, 534] width 133 height 18
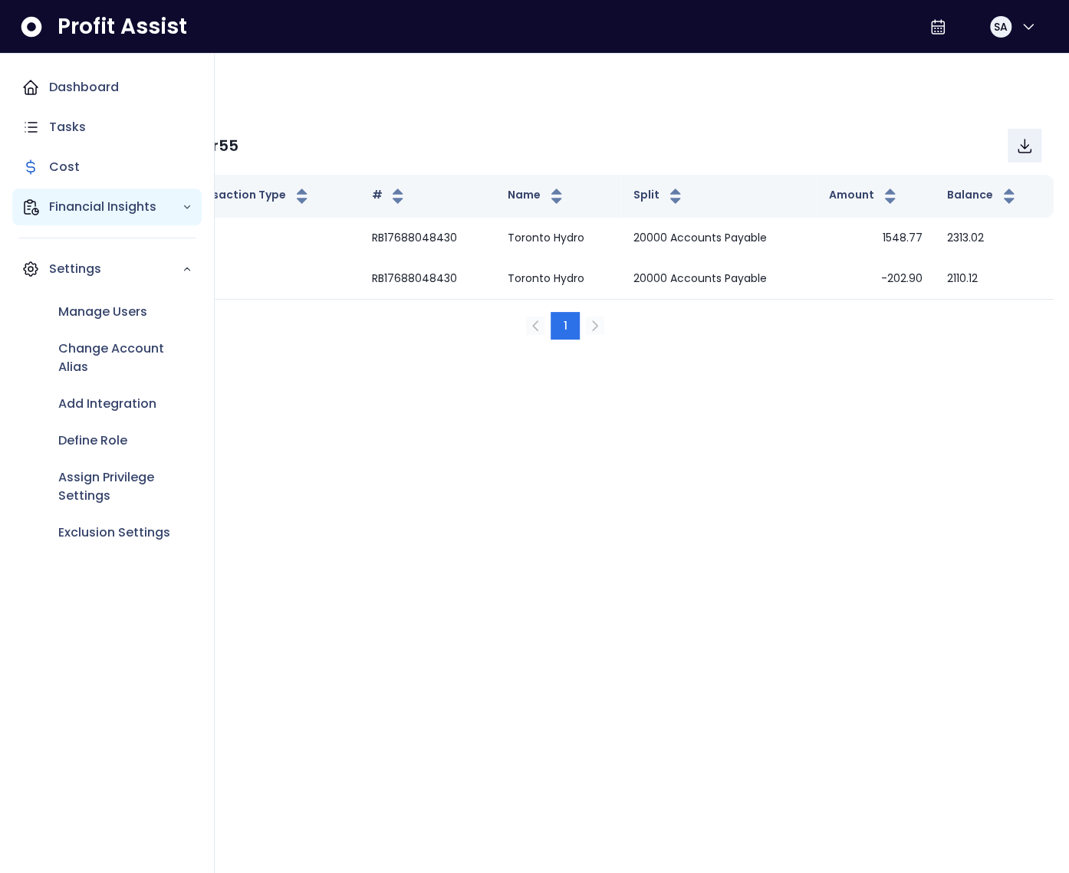
click at [46, 212] on div "Financial Insights" at bounding box center [106, 207] width 189 height 37
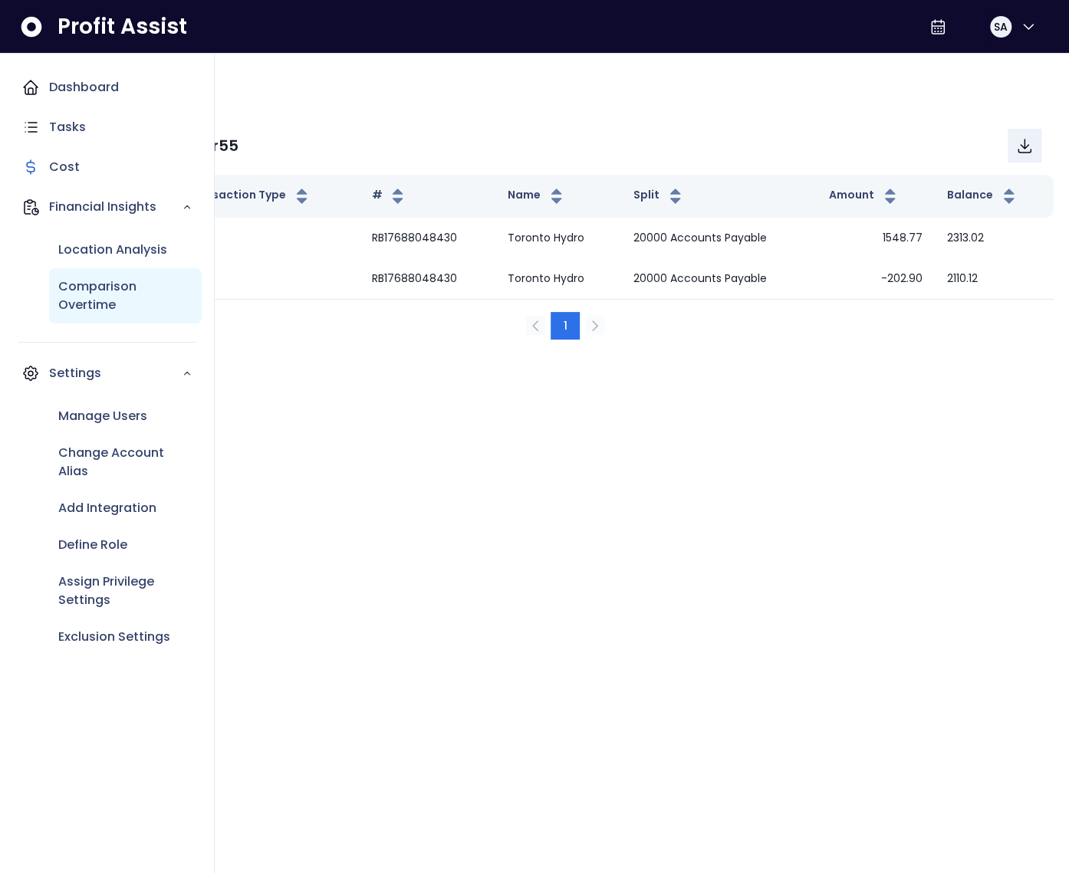
click at [85, 289] on p "Comparison Overtime" at bounding box center [125, 296] width 134 height 37
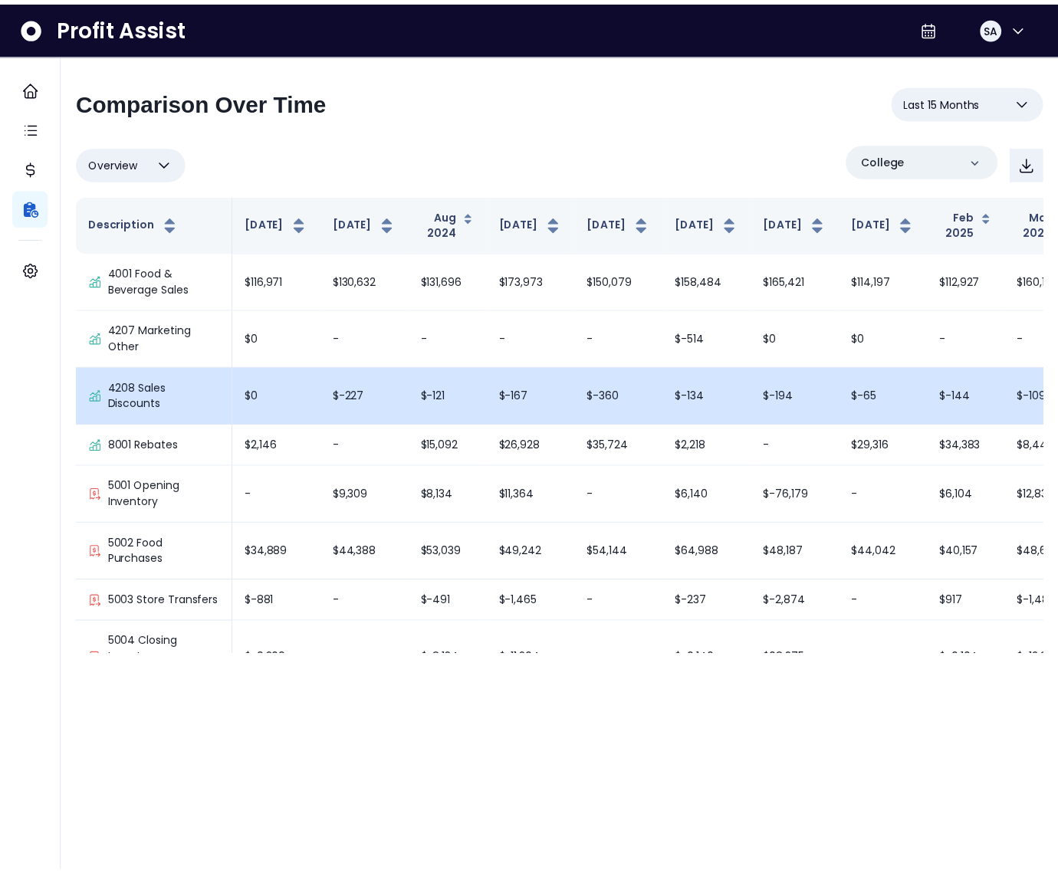
scroll to position [3531, 0]
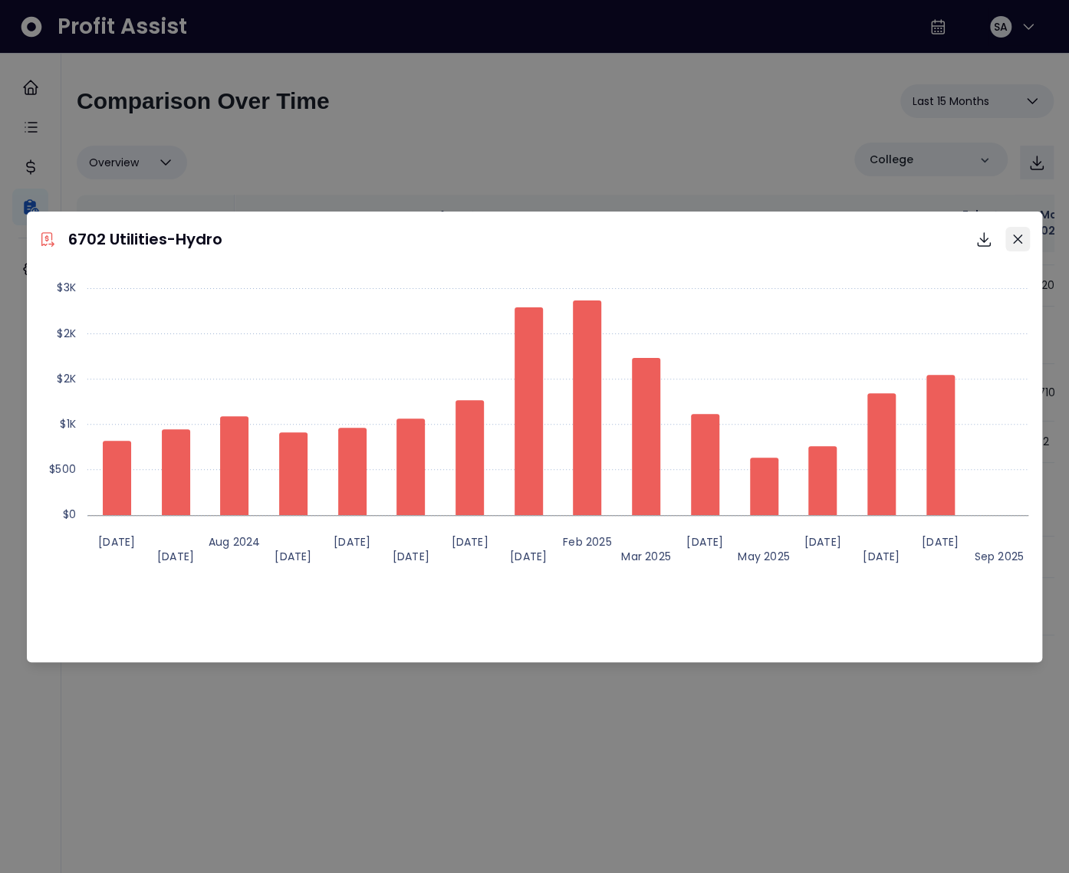
click at [1020, 241] on icon "Close" at bounding box center [1017, 239] width 9 height 9
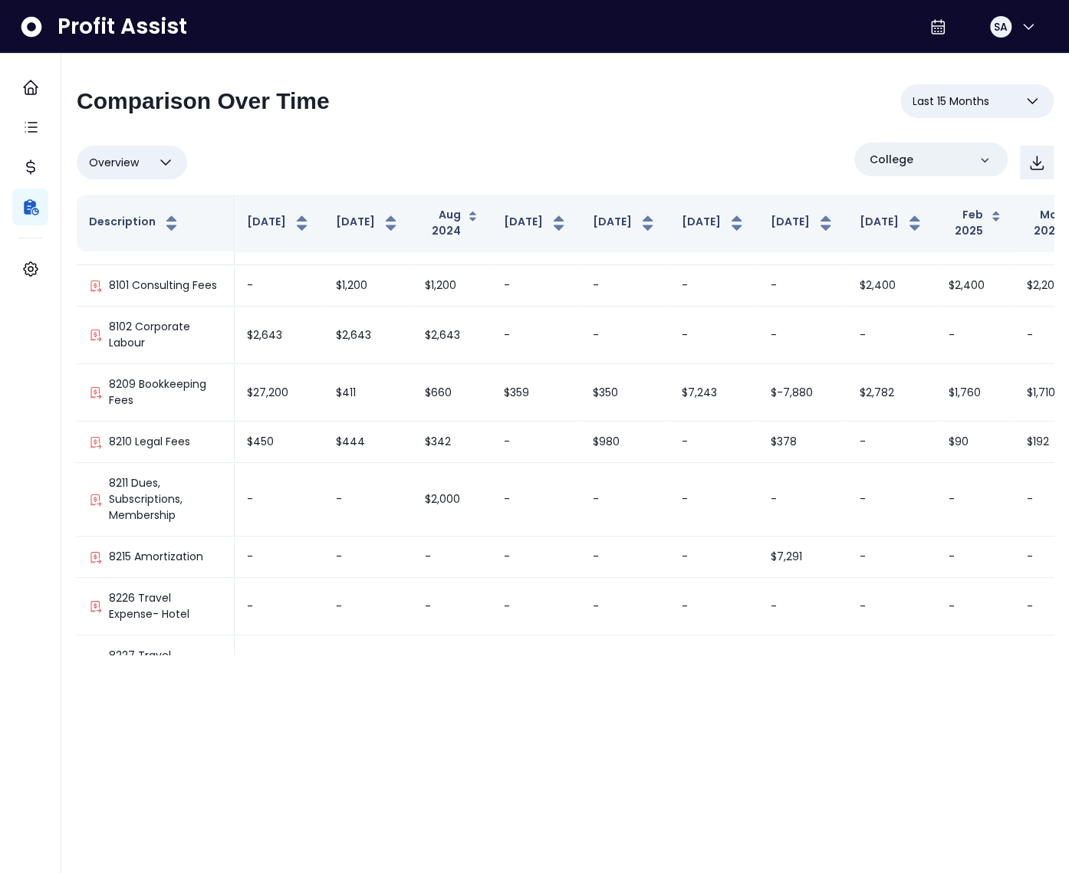
click at [962, 102] on span "Last 15 Months" at bounding box center [950, 101] width 77 height 18
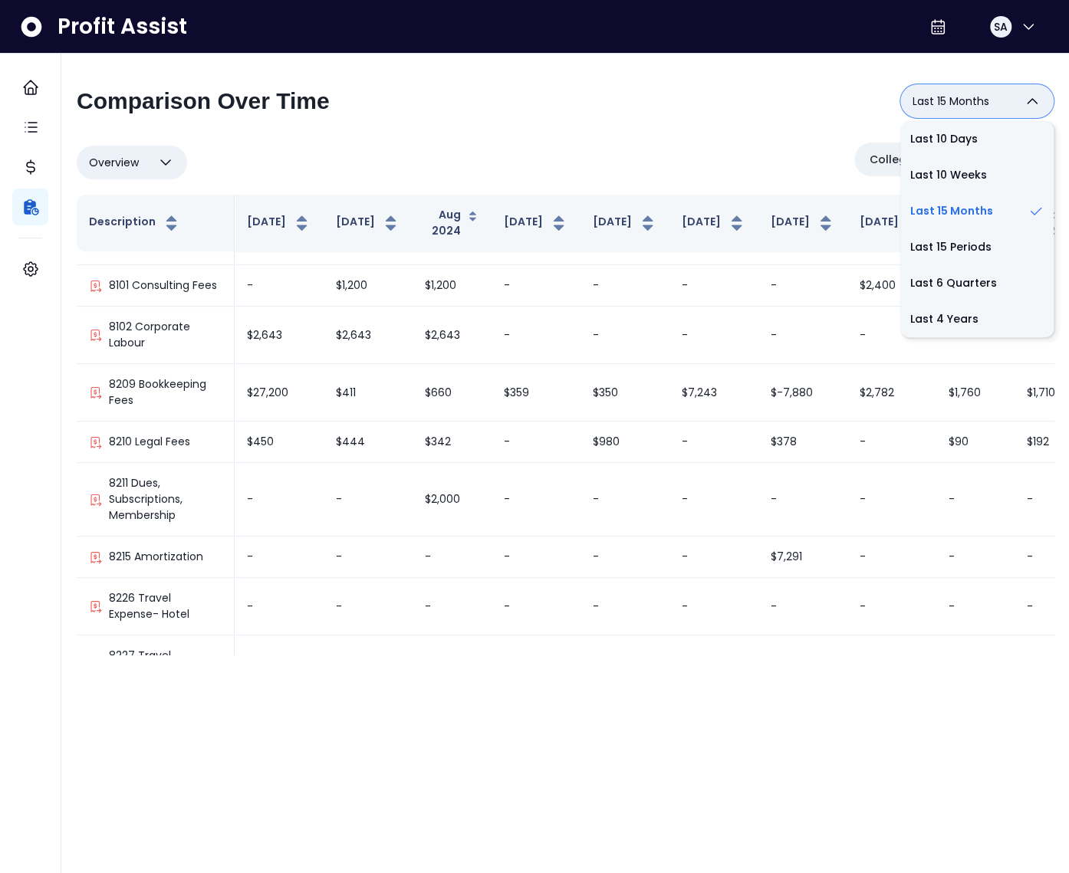
click at [719, 126] on div "**********" at bounding box center [565, 107] width 977 height 46
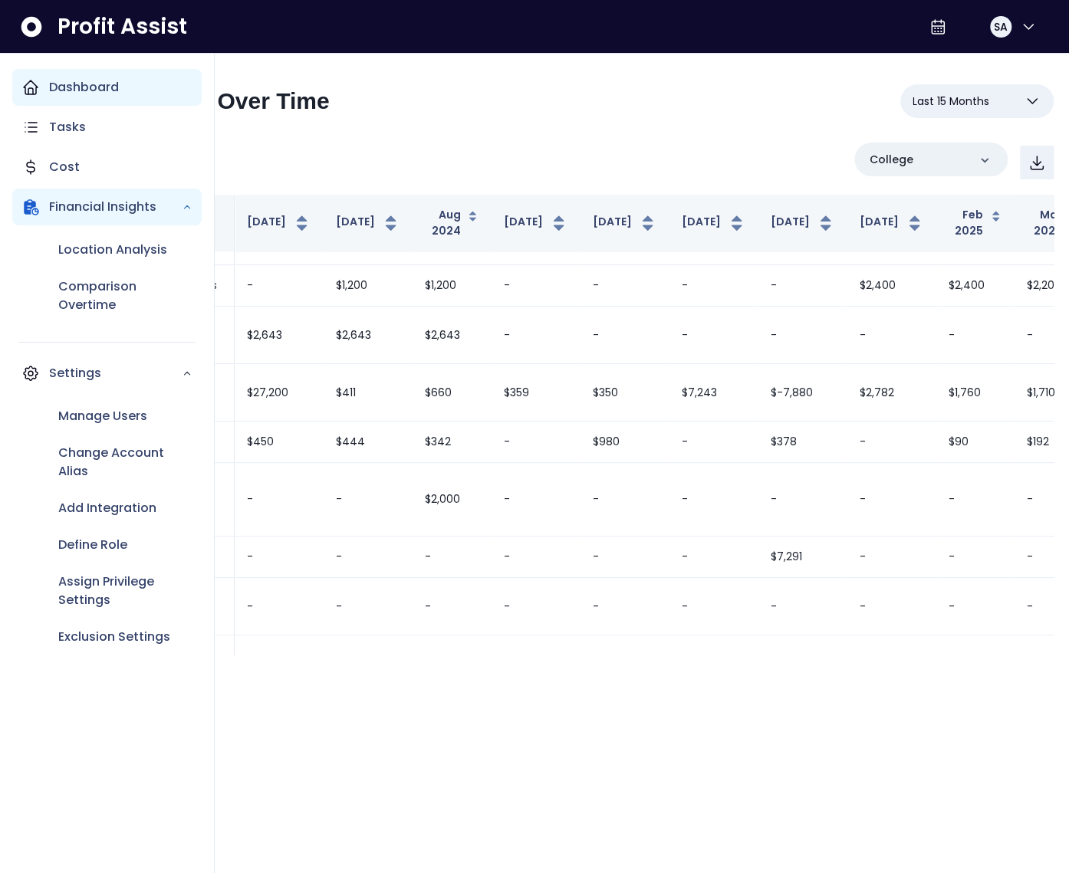
click at [27, 85] on icon "Main navigation" at bounding box center [30, 87] width 18 height 18
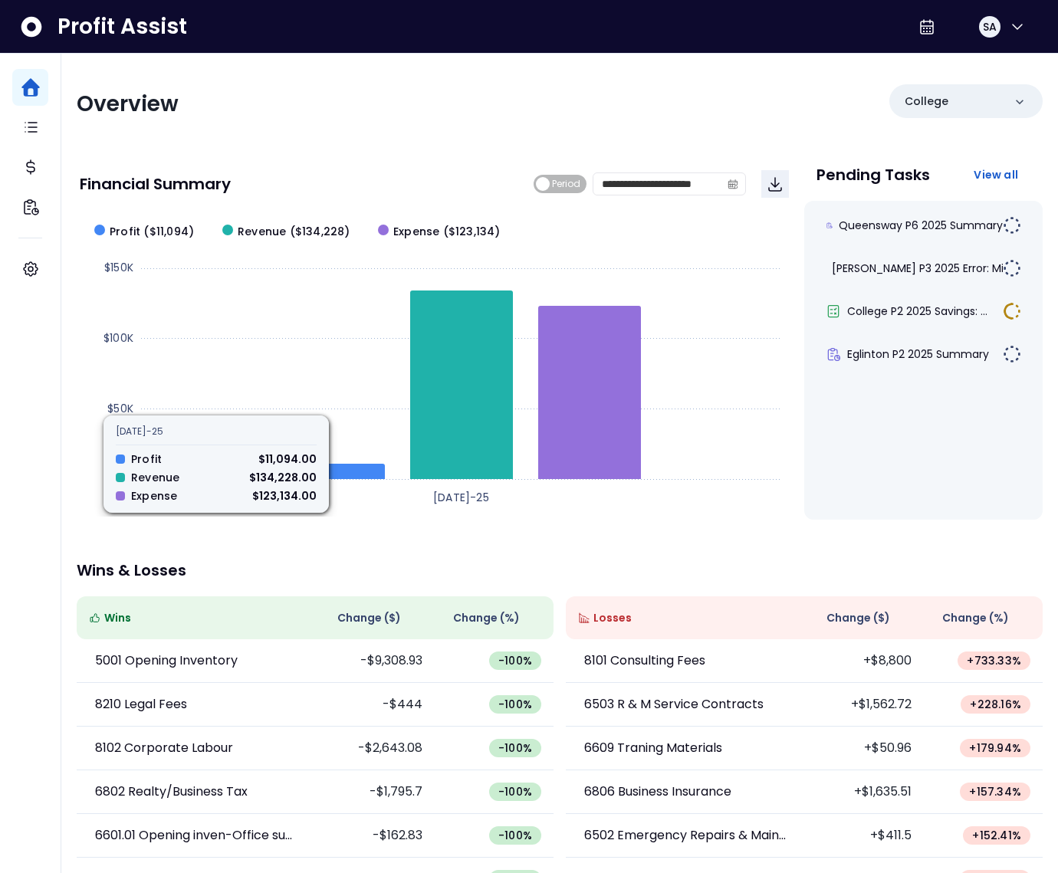
click at [361, 163] on div "**********" at bounding box center [434, 184] width 709 height 52
click at [497, 557] on div "**********" at bounding box center [559, 508] width 997 height 908
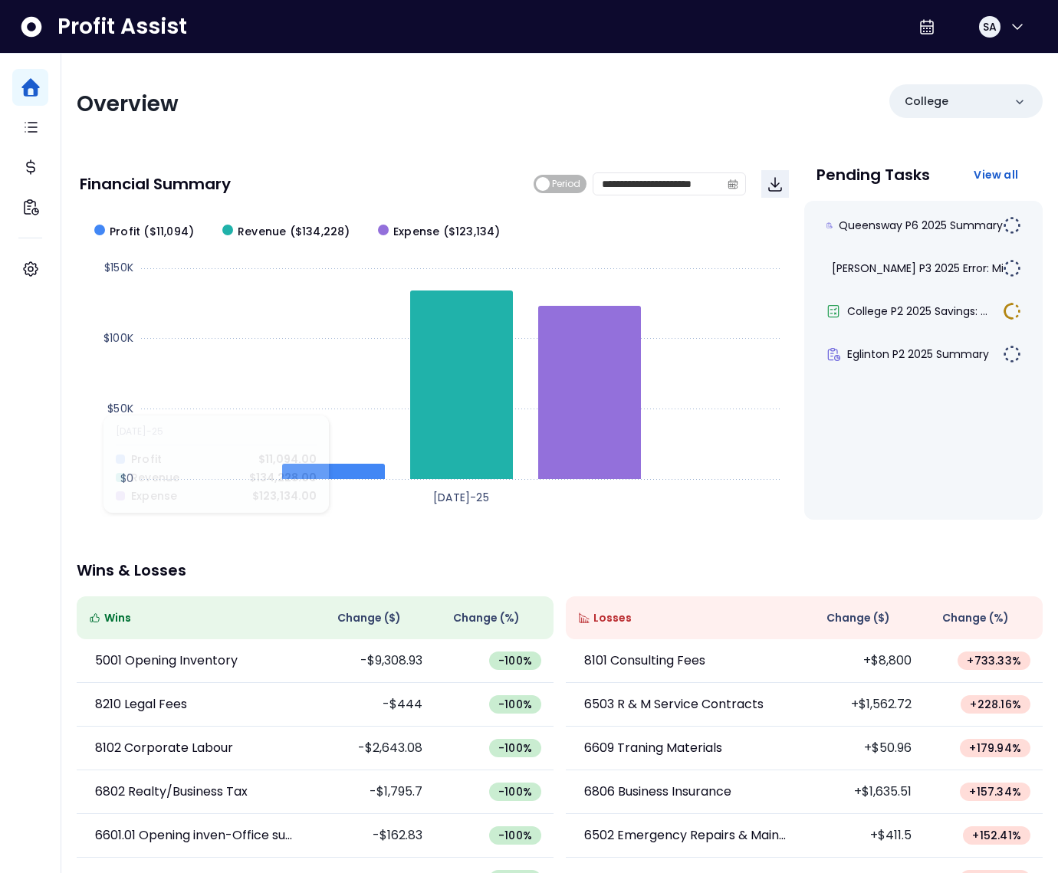
click at [468, 552] on div "**********" at bounding box center [559, 508] width 997 height 908
